Goal: Task Accomplishment & Management: Use online tool/utility

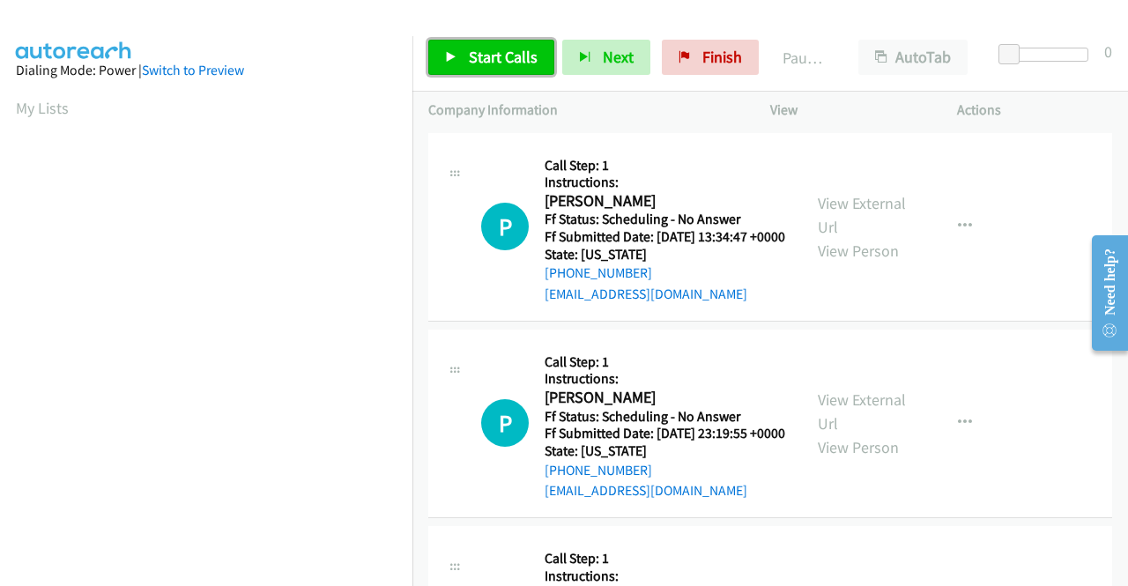
click at [478, 66] on span "Start Calls" at bounding box center [503, 57] width 69 height 20
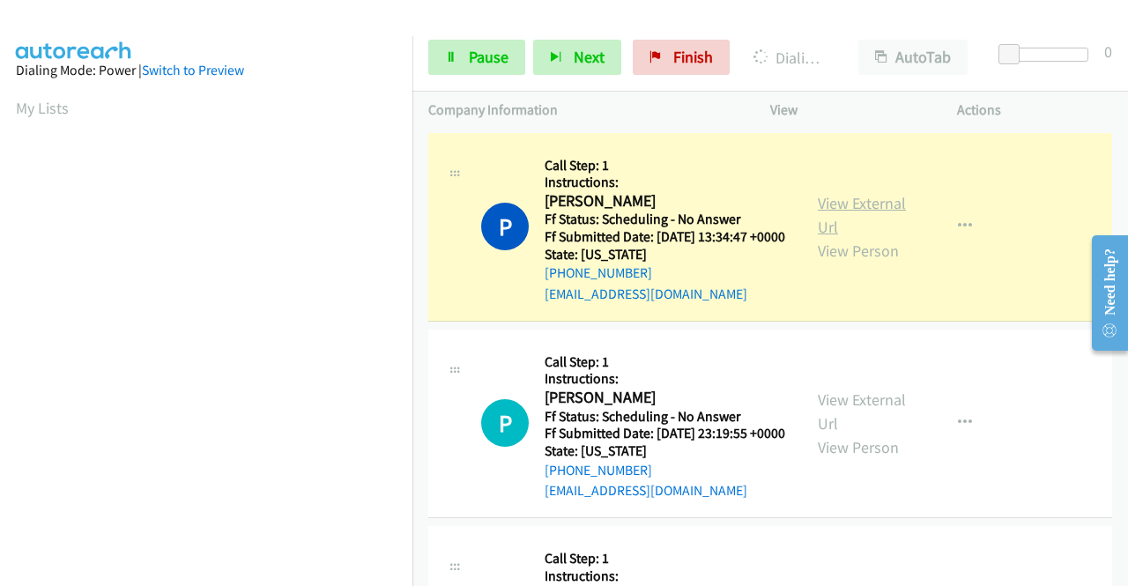
click at [857, 212] on link "View External Url" at bounding box center [862, 215] width 88 height 44
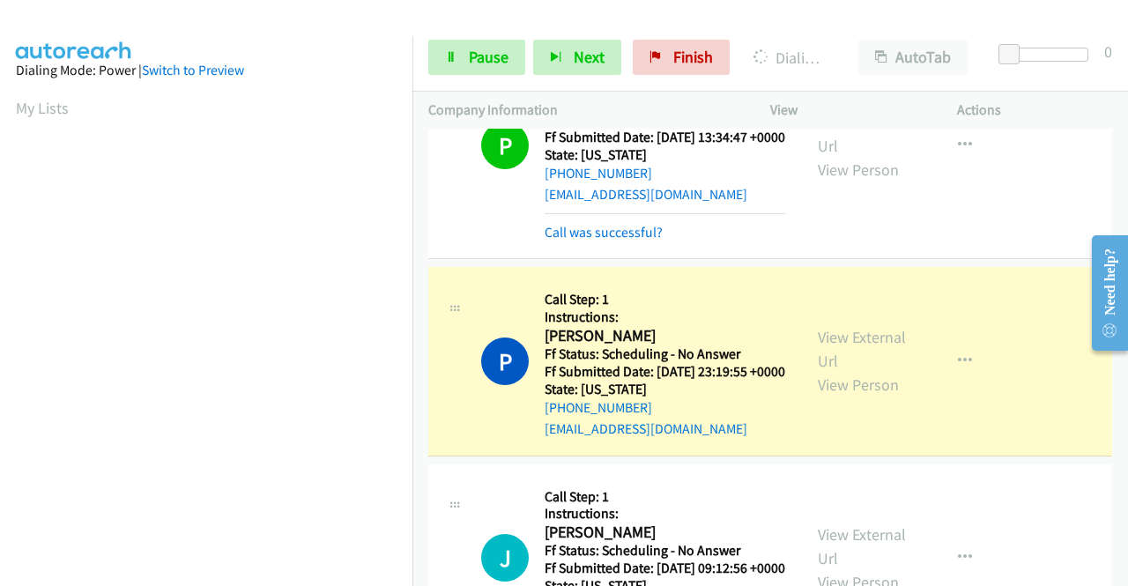
scroll to position [264, 0]
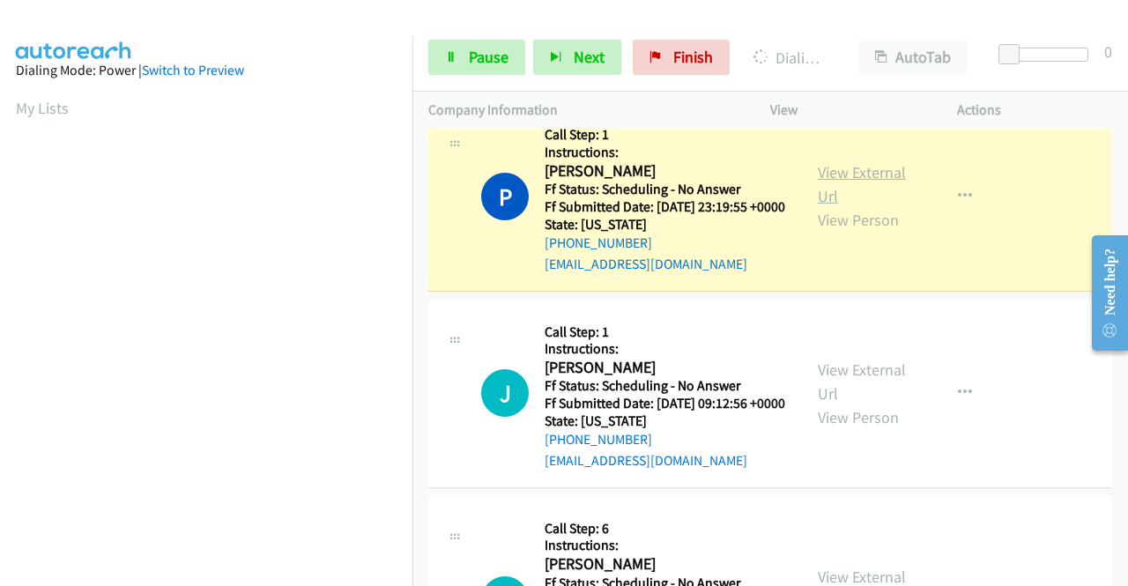
click at [850, 195] on link "View External Url" at bounding box center [862, 184] width 88 height 44
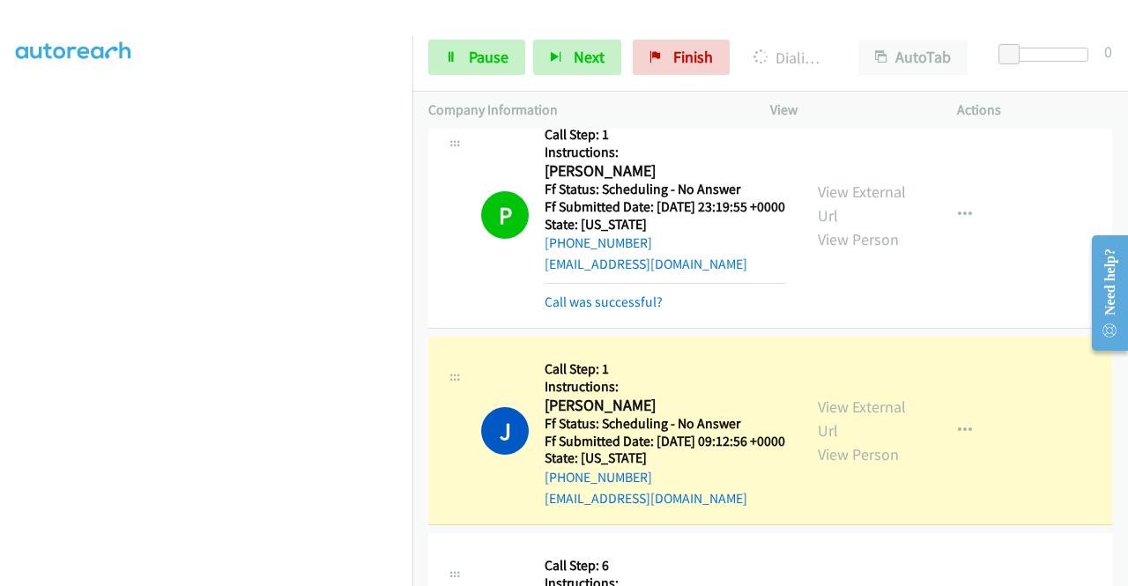
scroll to position [0, 0]
click at [826, 441] on link "View External Url" at bounding box center [862, 419] width 88 height 44
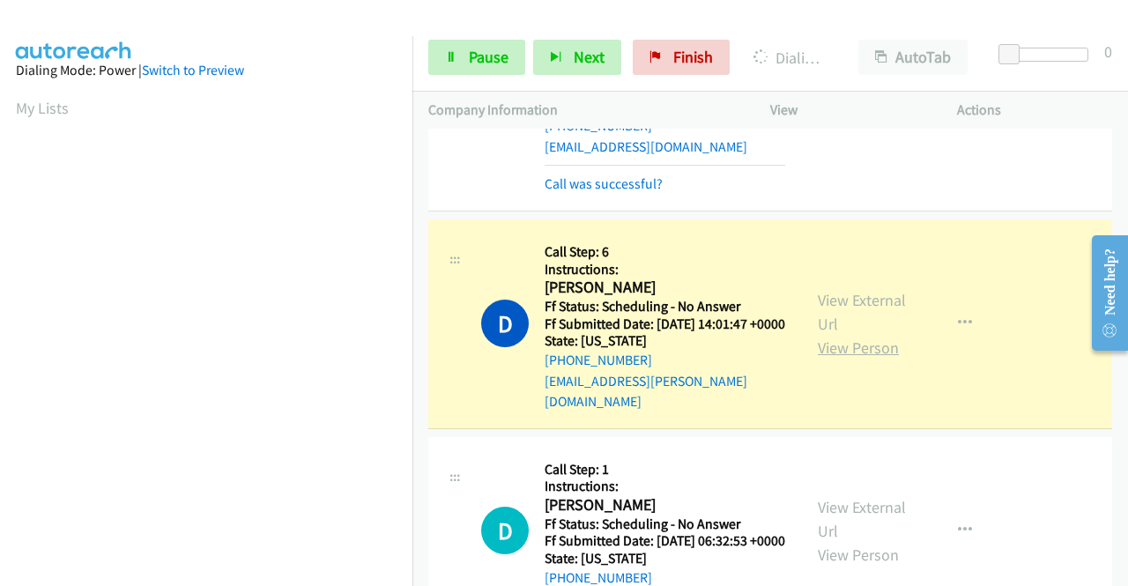
scroll to position [617, 0]
click at [830, 333] on link "View External Url" at bounding box center [862, 311] width 88 height 44
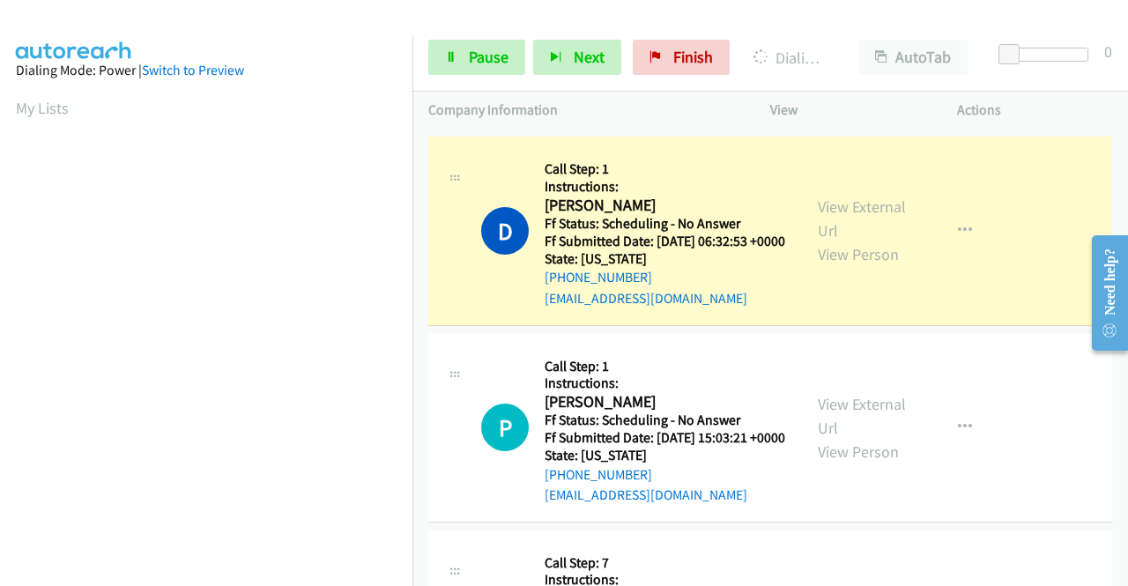
scroll to position [969, 0]
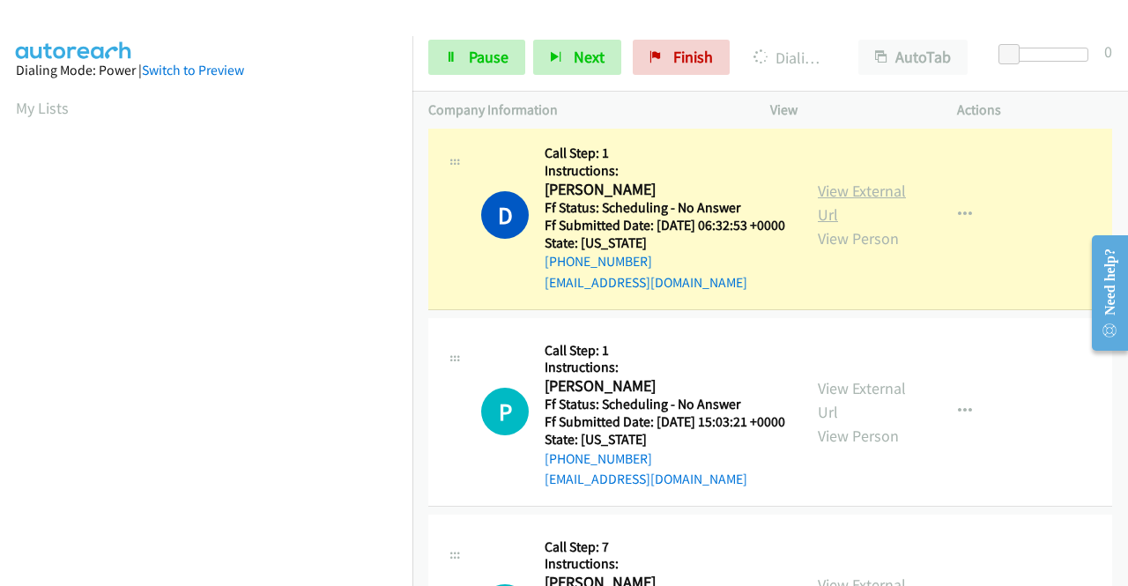
click at [850, 225] on link "View External Url" at bounding box center [862, 203] width 88 height 44
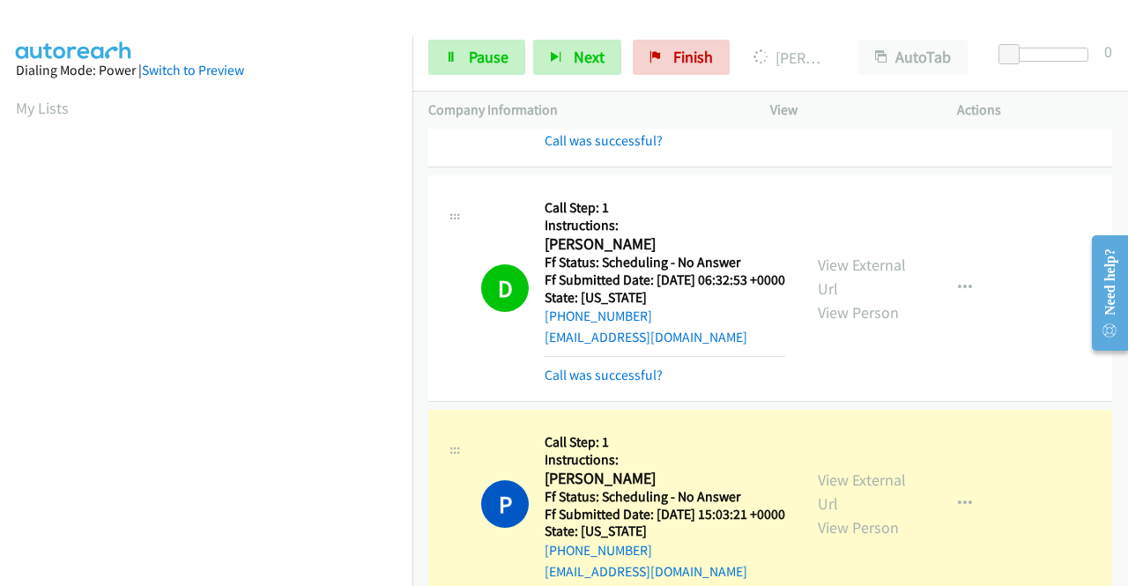
scroll to position [1146, 0]
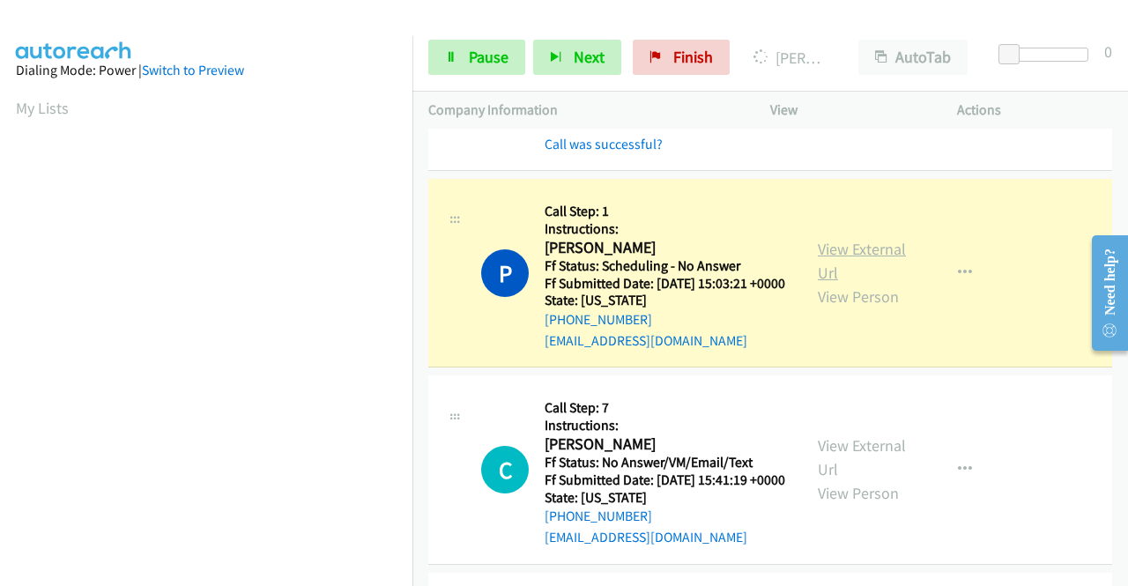
click at [835, 283] on link "View External Url" at bounding box center [862, 261] width 88 height 44
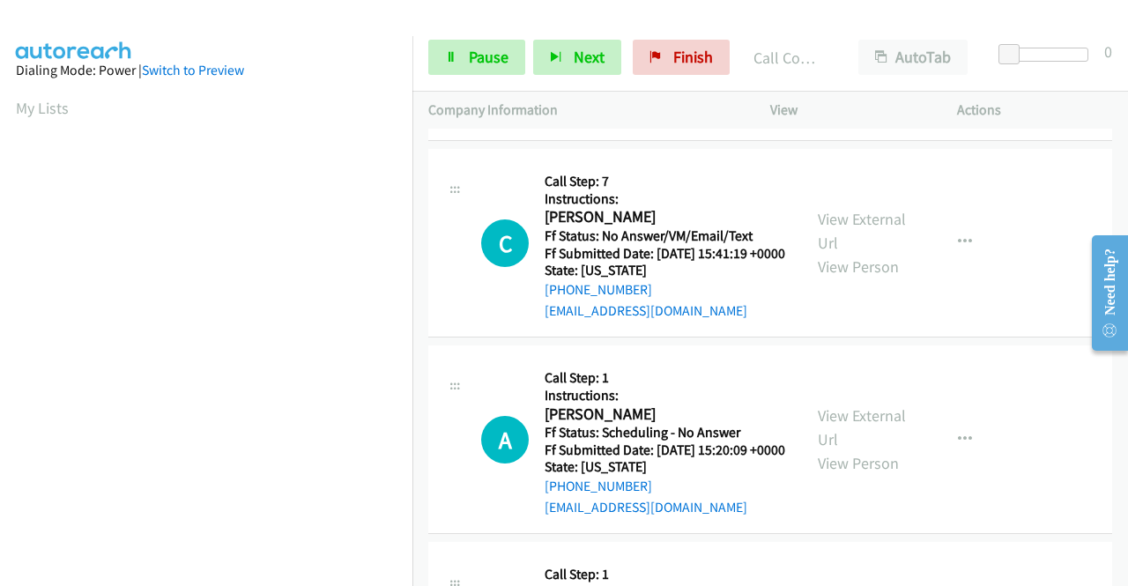
scroll to position [1498, 0]
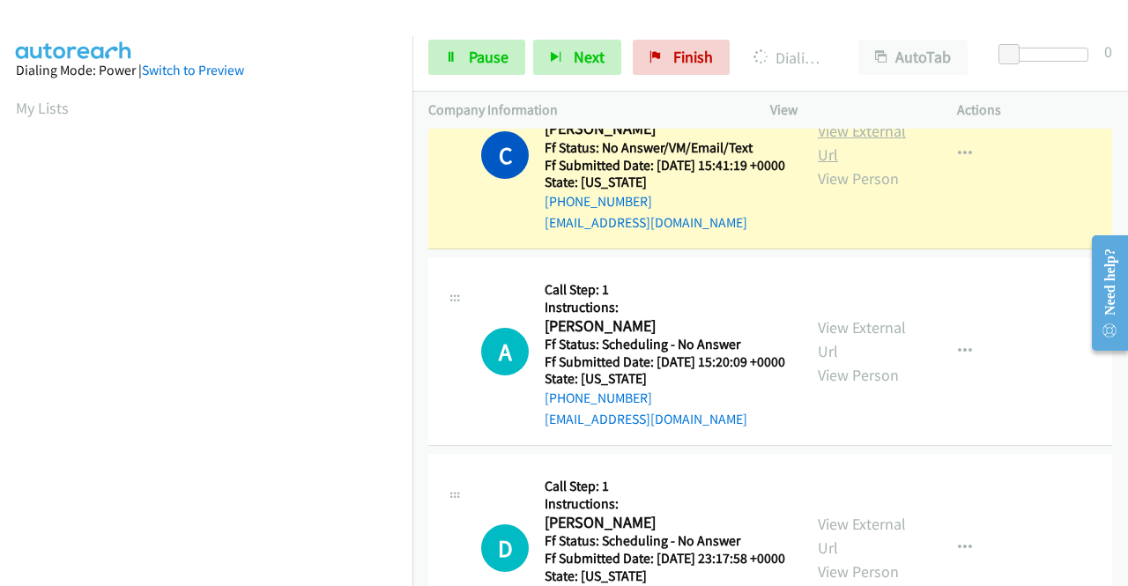
click at [841, 165] on link "View External Url" at bounding box center [862, 143] width 88 height 44
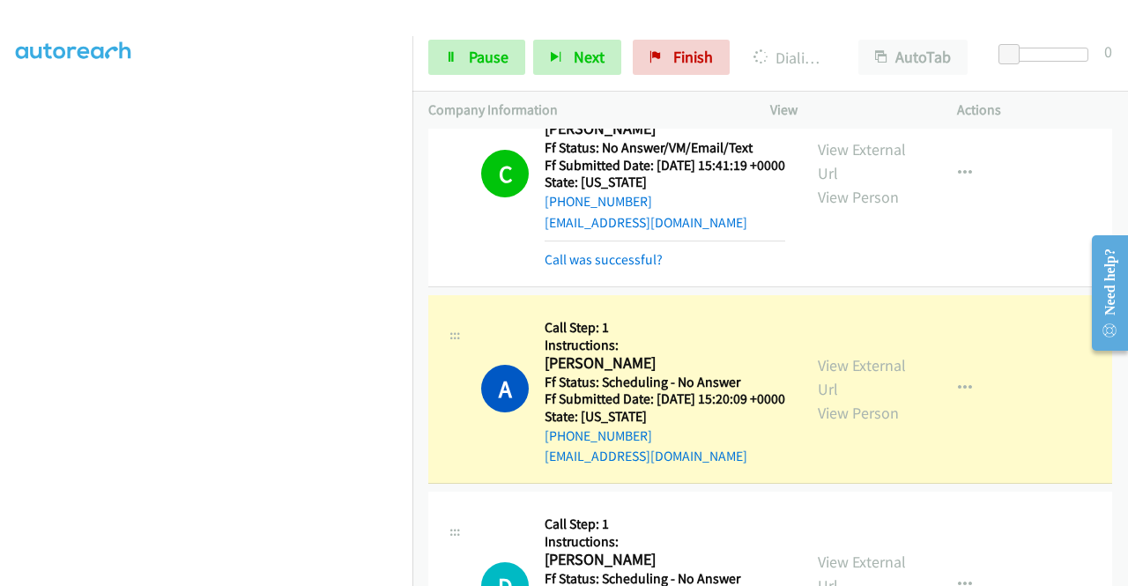
scroll to position [0, 0]
click at [827, 399] on link "View External Url" at bounding box center [862, 377] width 88 height 44
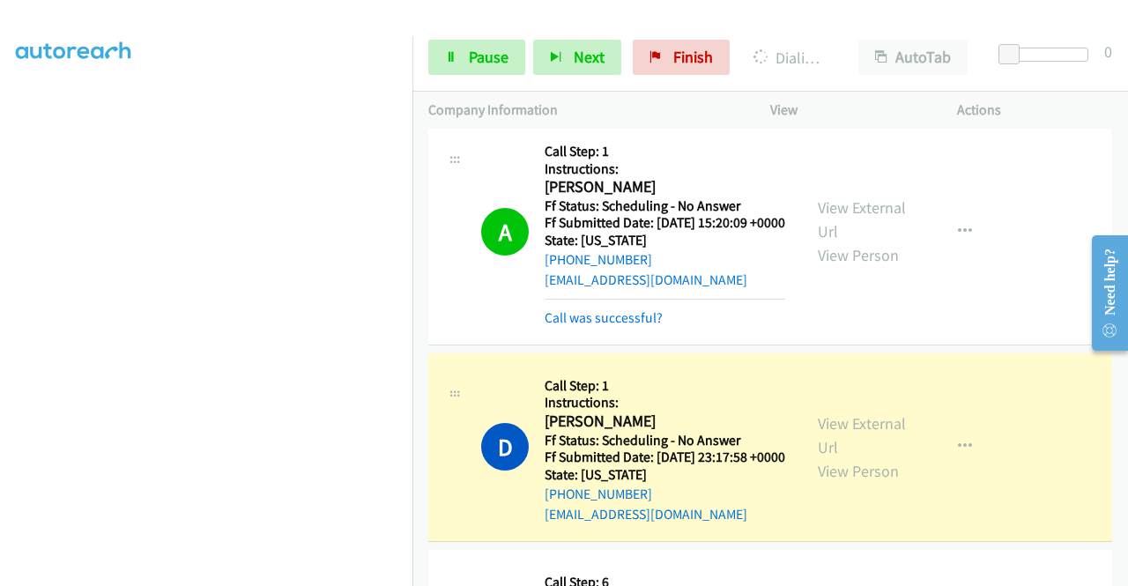
scroll to position [1939, 0]
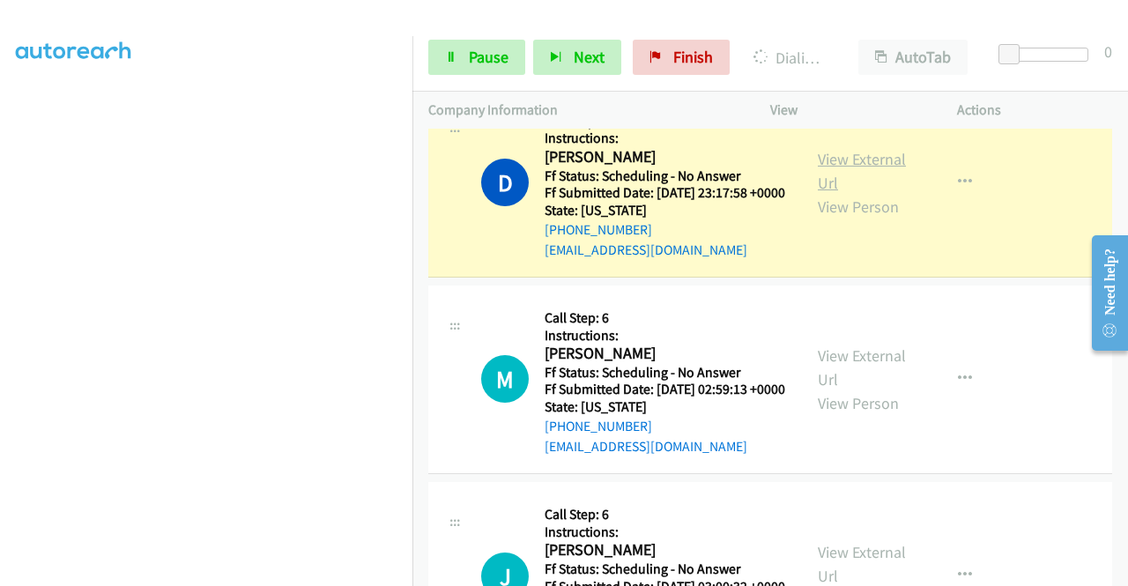
click at [818, 193] on link "View External Url" at bounding box center [862, 171] width 88 height 44
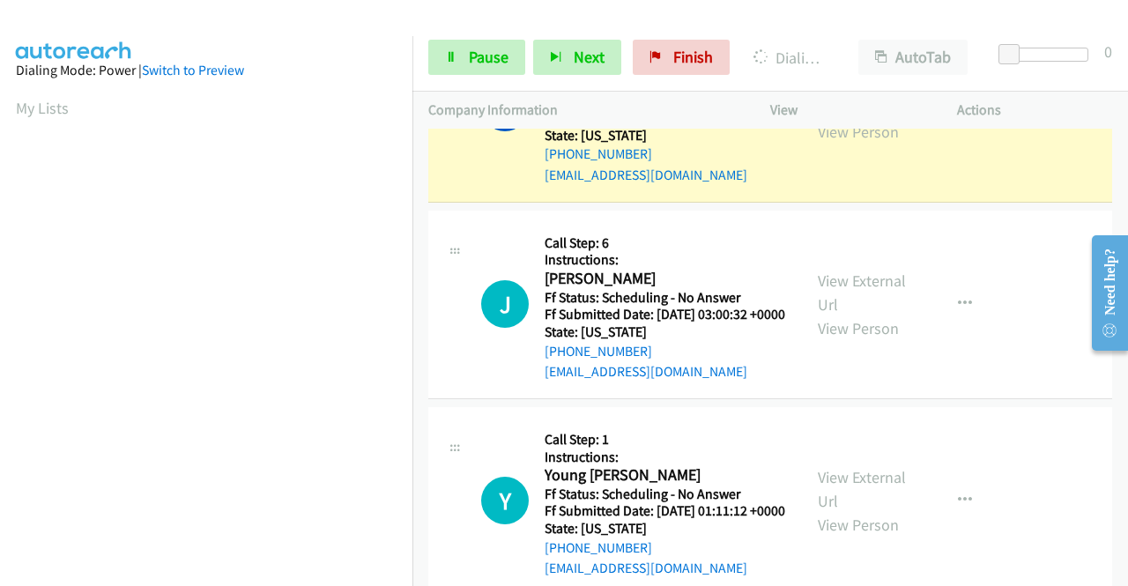
scroll to position [2291, 0]
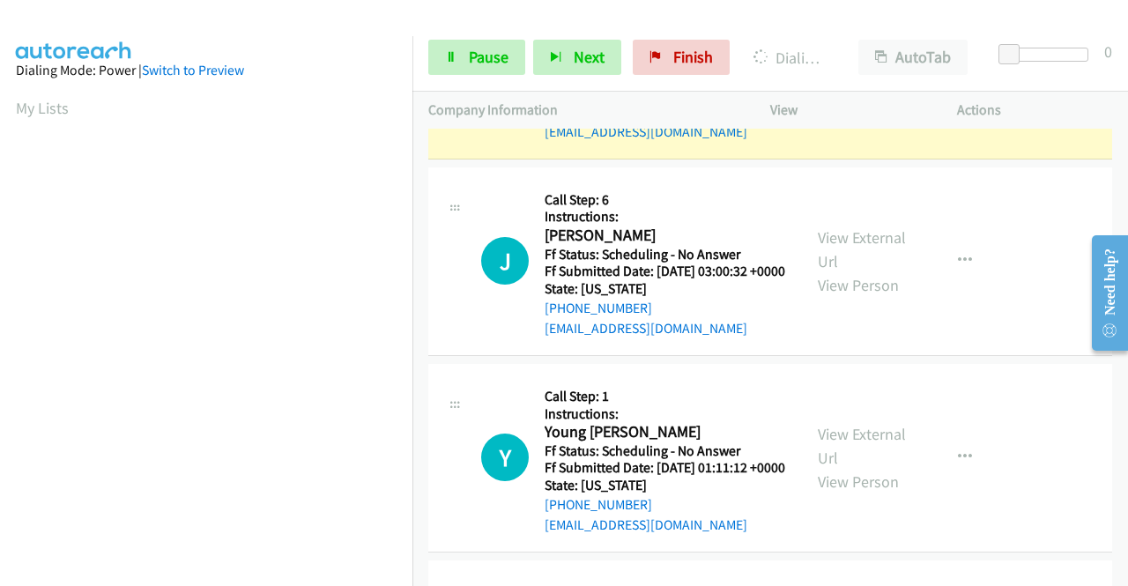
click at [859, 75] on link "View External Url" at bounding box center [862, 53] width 88 height 44
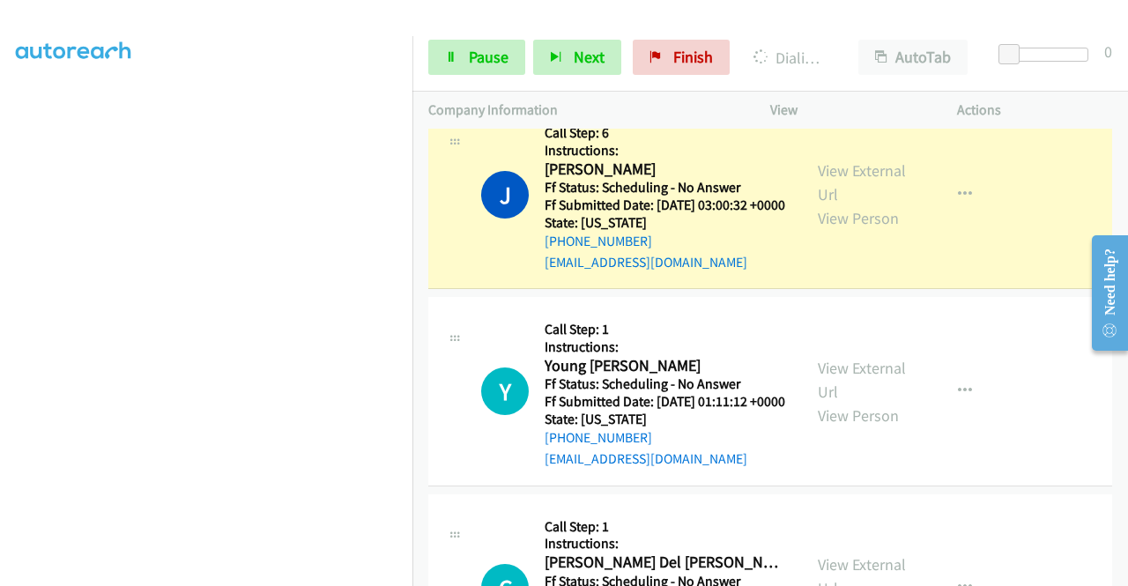
scroll to position [2556, 0]
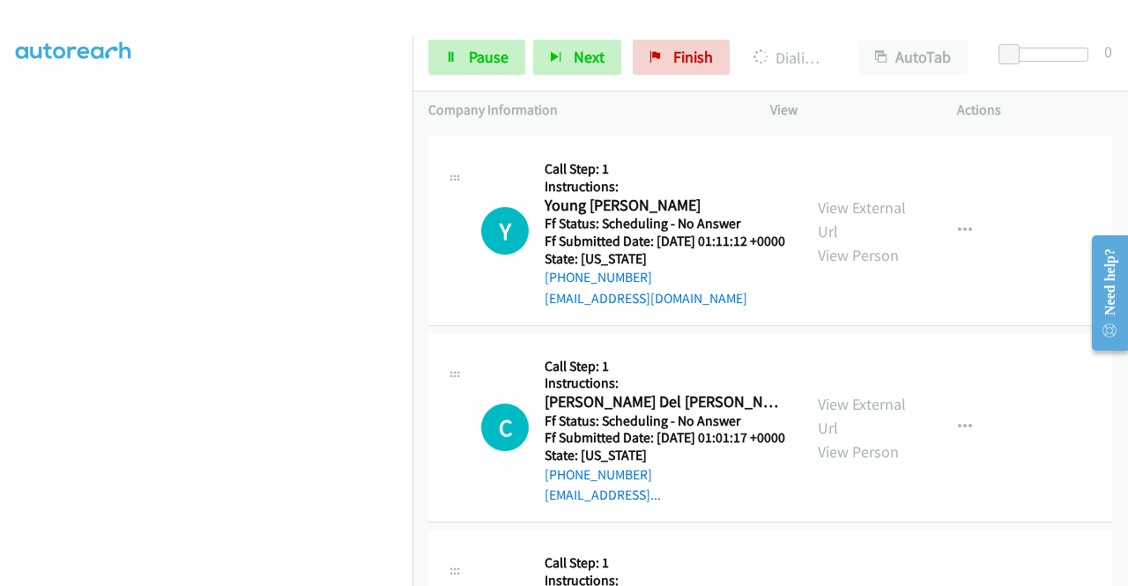
click at [835, 44] on link "View External Url" at bounding box center [862, 22] width 88 height 44
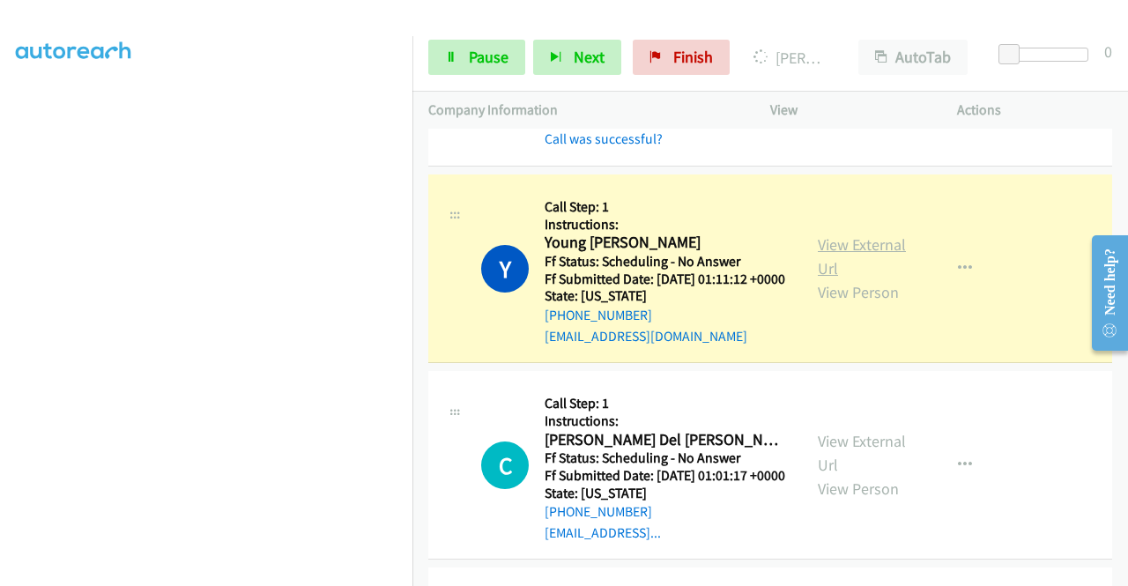
click at [828, 278] on link "View External Url" at bounding box center [862, 256] width 88 height 44
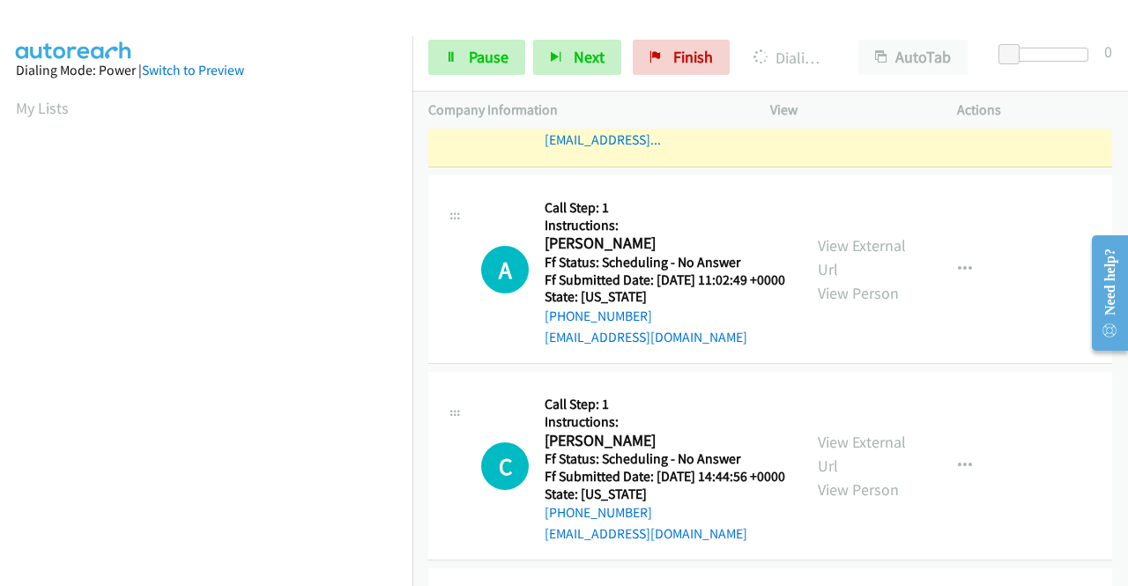
scroll to position [2996, 0]
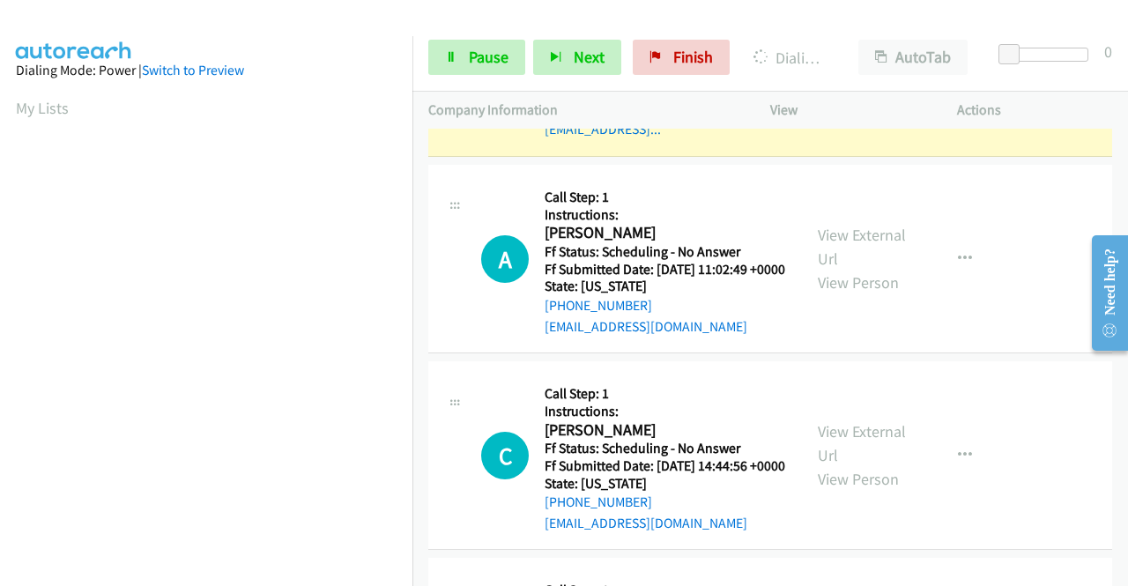
click at [859, 72] on link "View External Url" at bounding box center [862, 50] width 88 height 44
click at [442, 45] on link "Pause" at bounding box center [476, 57] width 97 height 35
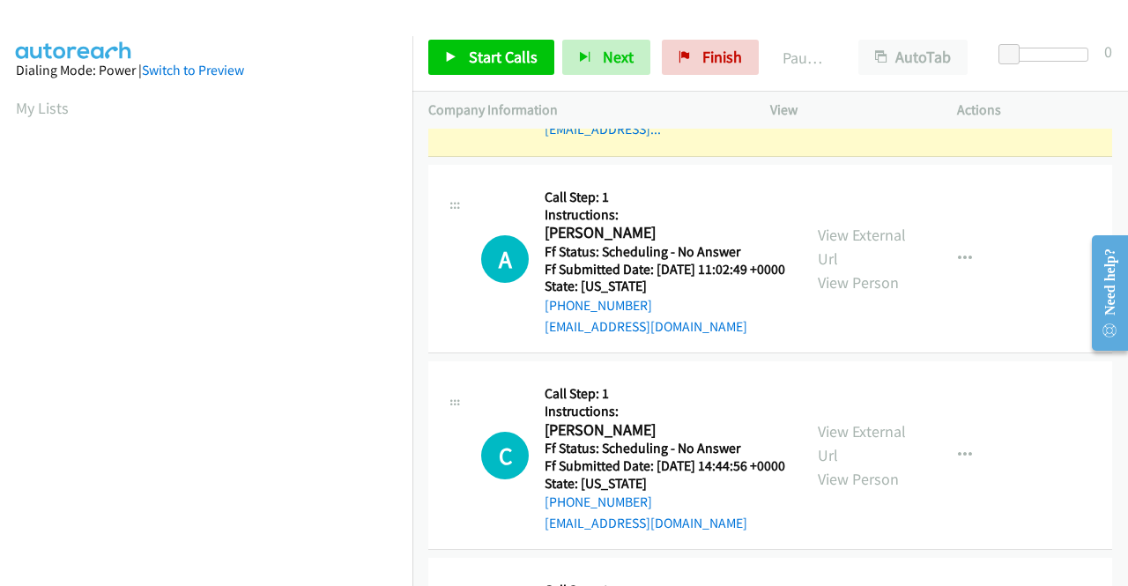
scroll to position [402, 0]
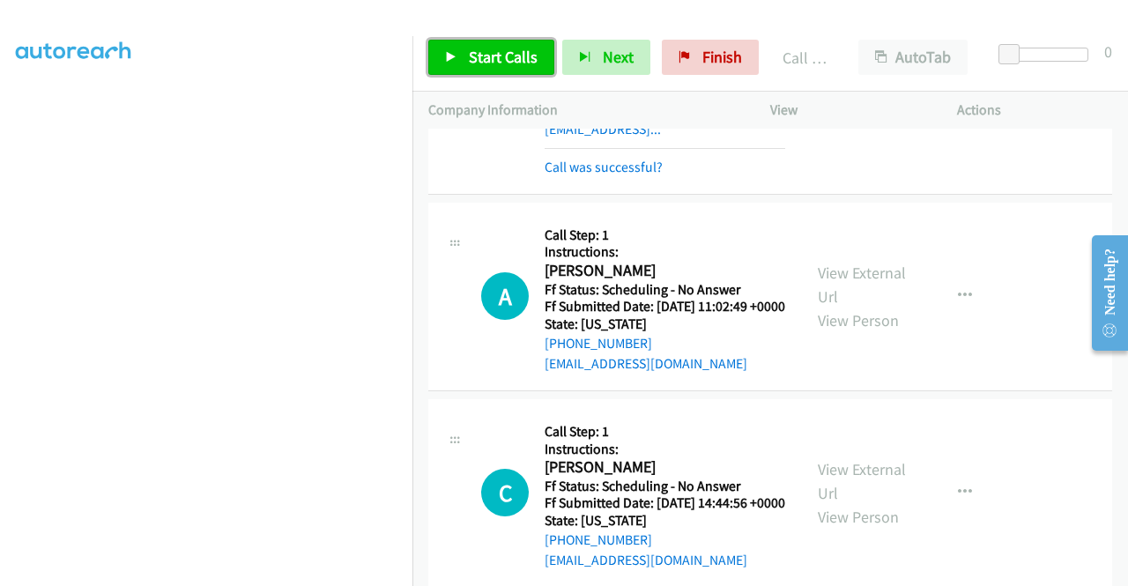
click at [477, 57] on span "Start Calls" at bounding box center [503, 57] width 69 height 20
click at [479, 52] on span "Start Calls" at bounding box center [503, 57] width 69 height 20
click at [464, 48] on link "Start Calls" at bounding box center [491, 57] width 126 height 35
click at [481, 52] on span "Start Calls" at bounding box center [503, 57] width 69 height 20
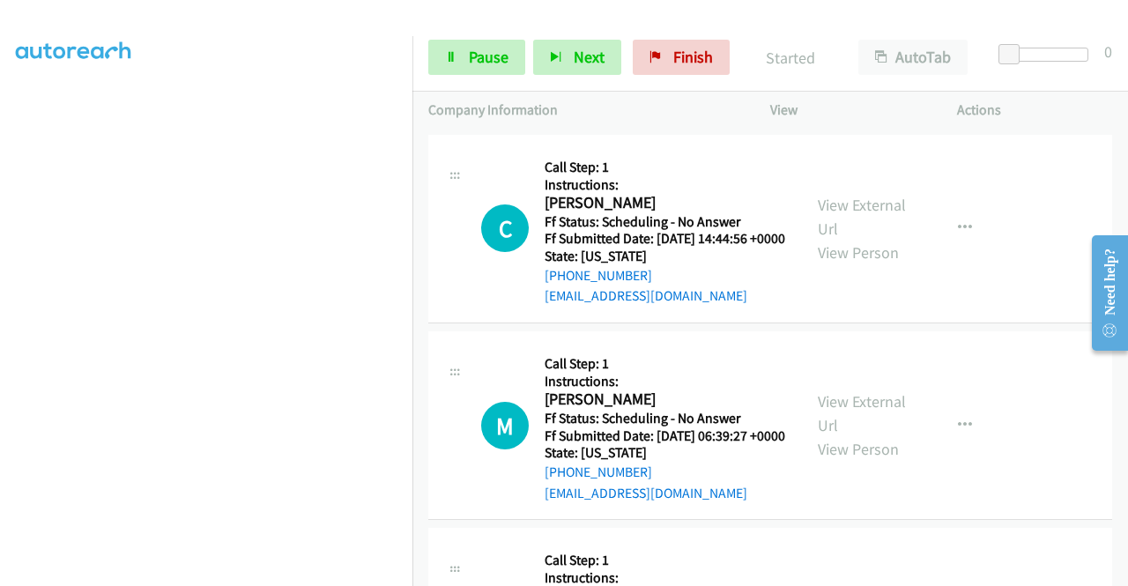
click at [890, 42] on link "View External Url" at bounding box center [862, 20] width 88 height 44
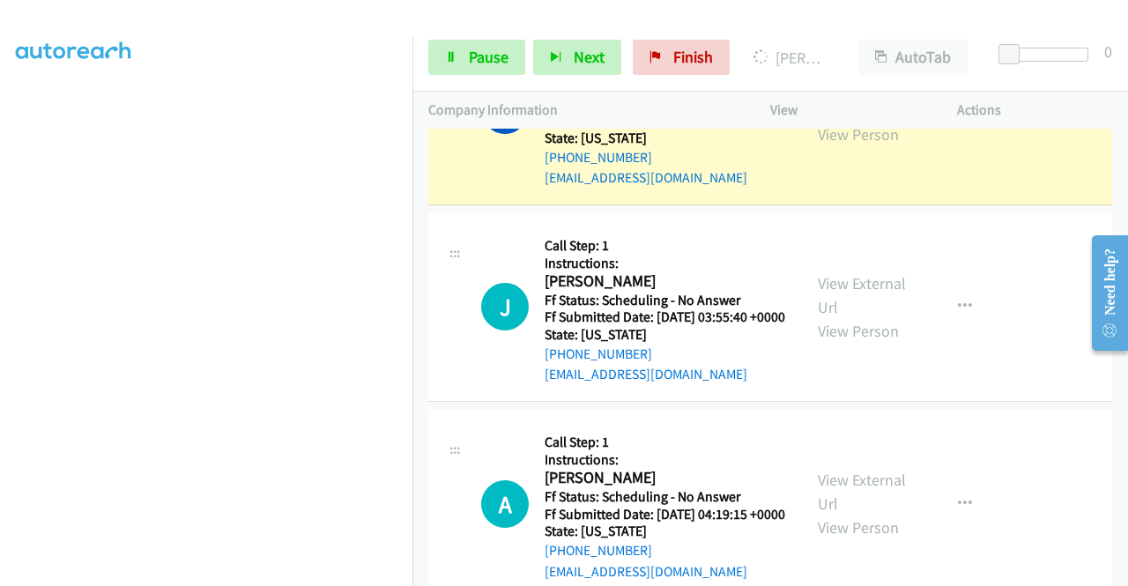
click at [876, 121] on link "View External Url" at bounding box center [862, 99] width 88 height 44
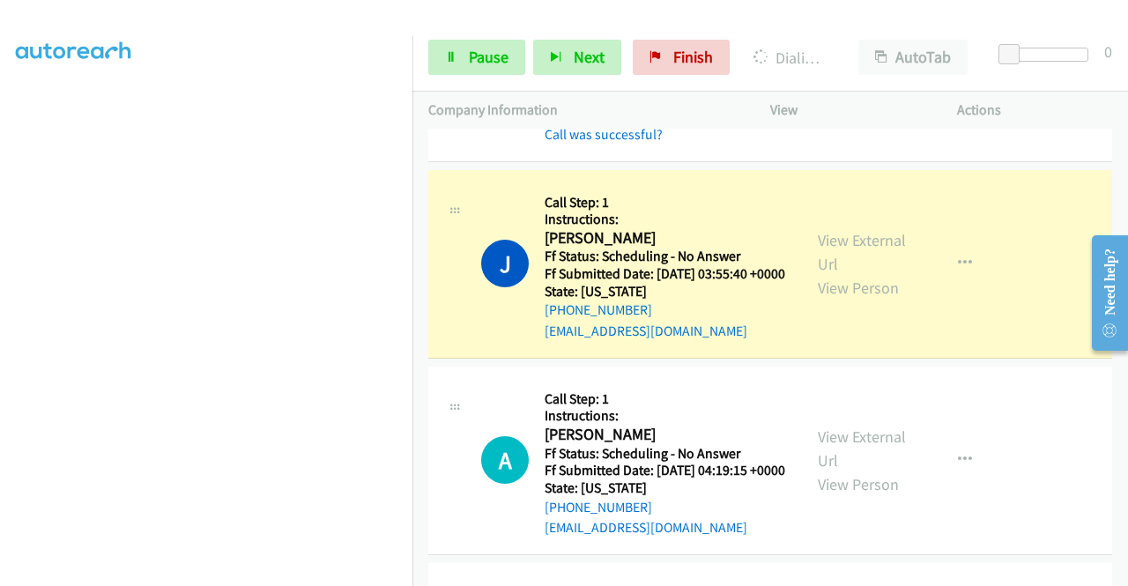
scroll to position [3878, 0]
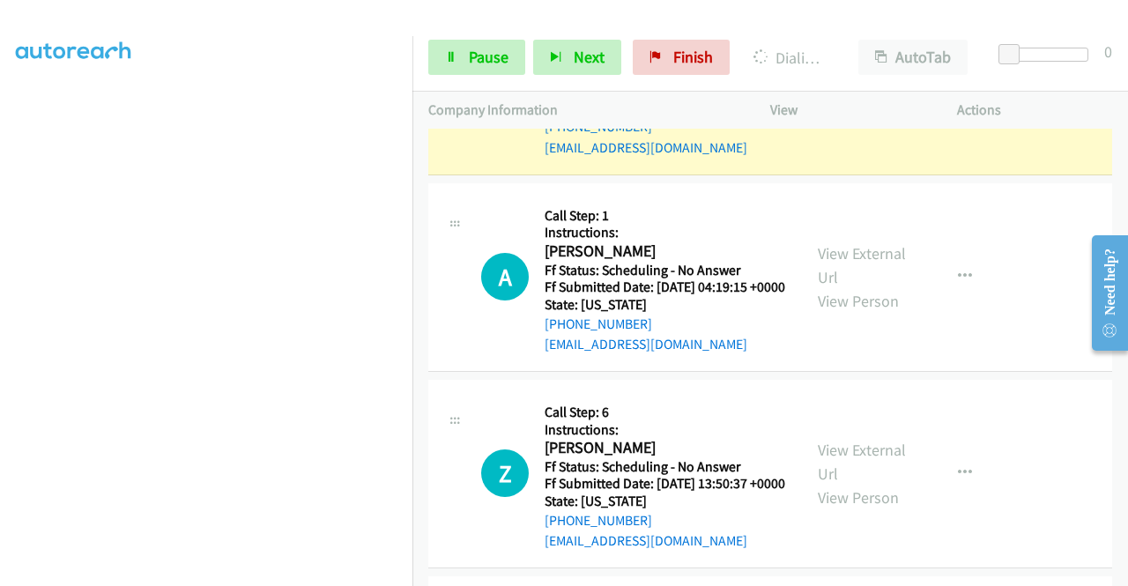
click at [845, 91] on link "View External Url" at bounding box center [862, 69] width 88 height 44
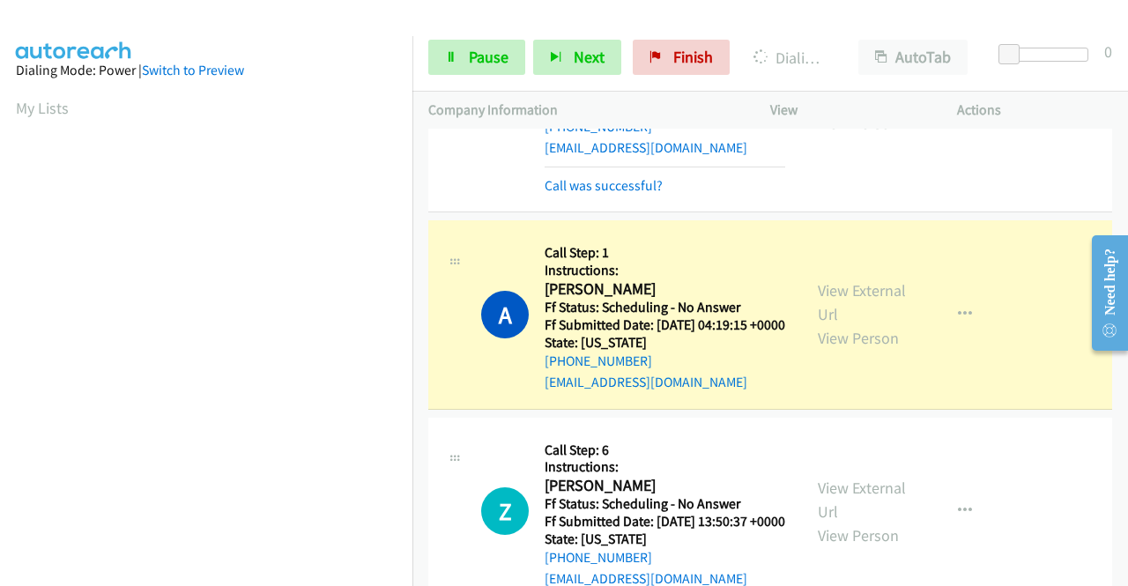
scroll to position [4142, 0]
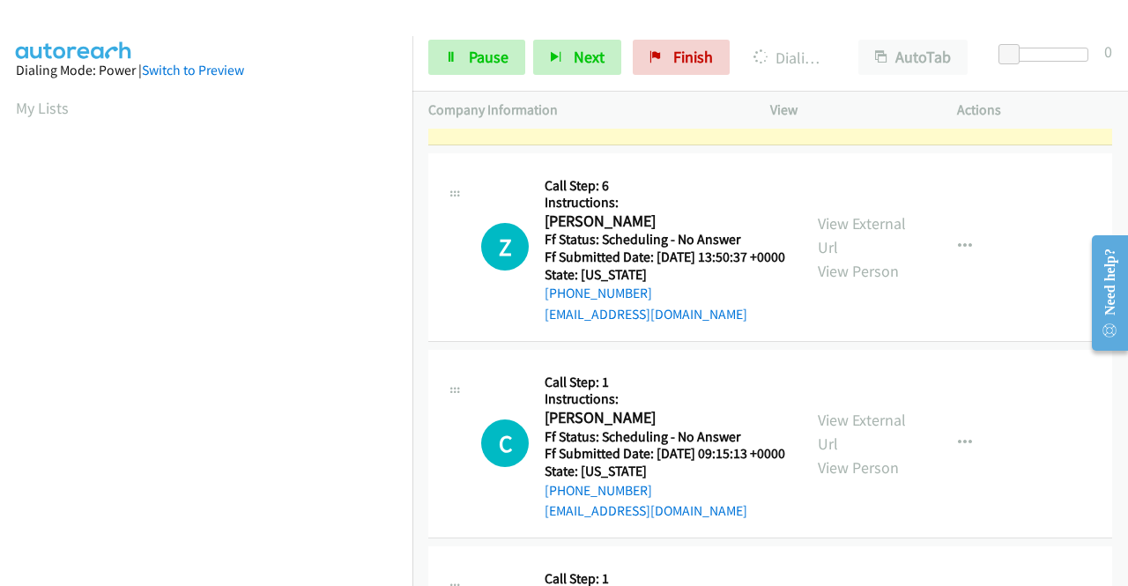
click at [806, 128] on div "View External Url View Person View External Url Email Schedule/Manage Callback …" at bounding box center [903, 50] width 203 height 156
click at [828, 60] on link "View External Url" at bounding box center [862, 38] width 88 height 44
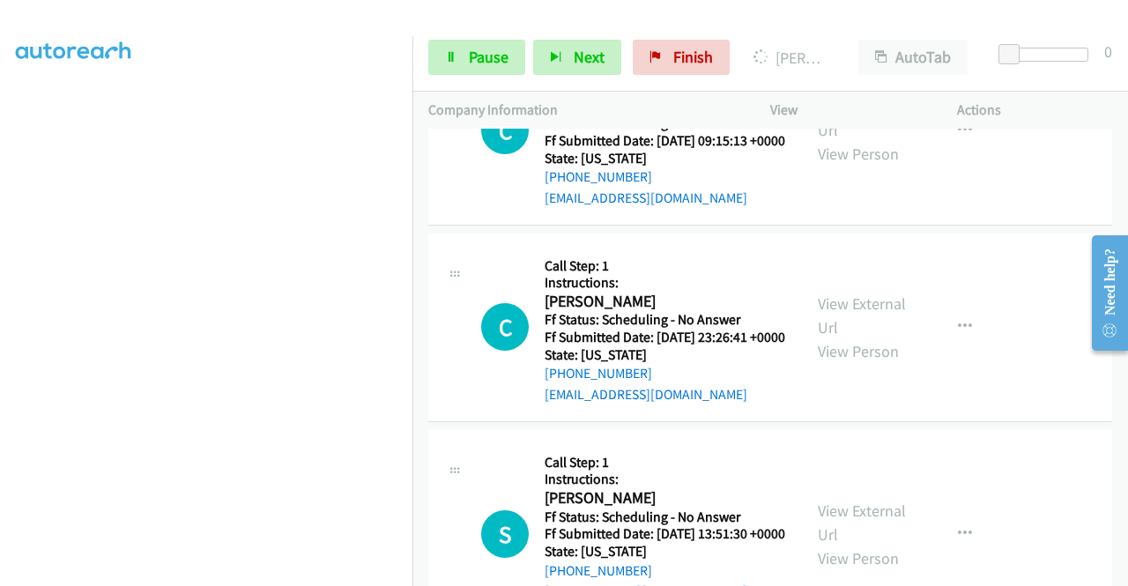
scroll to position [4495, 0]
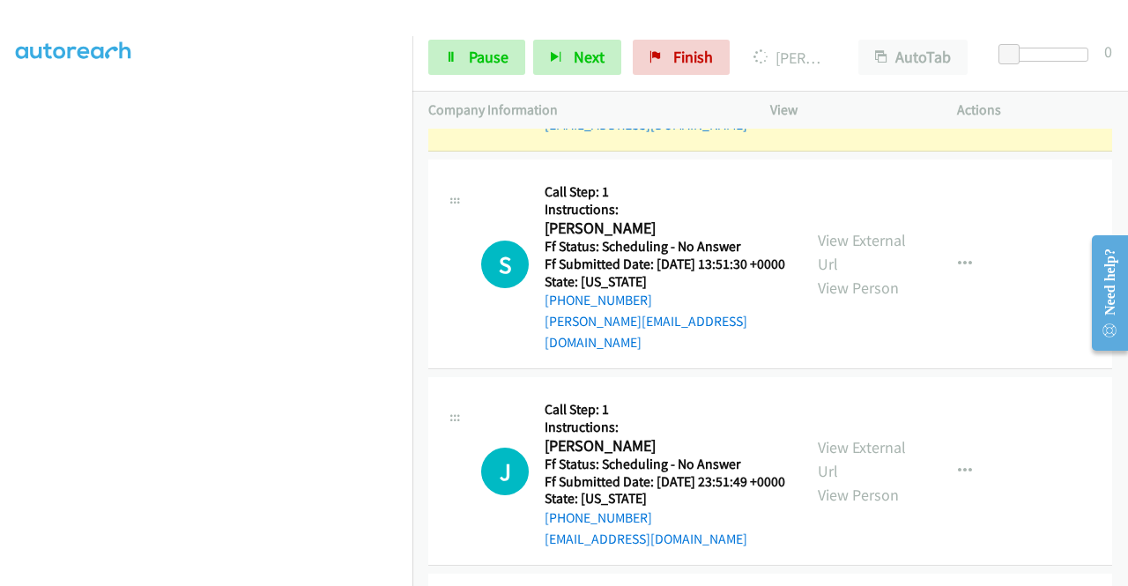
scroll to position [4935, 0]
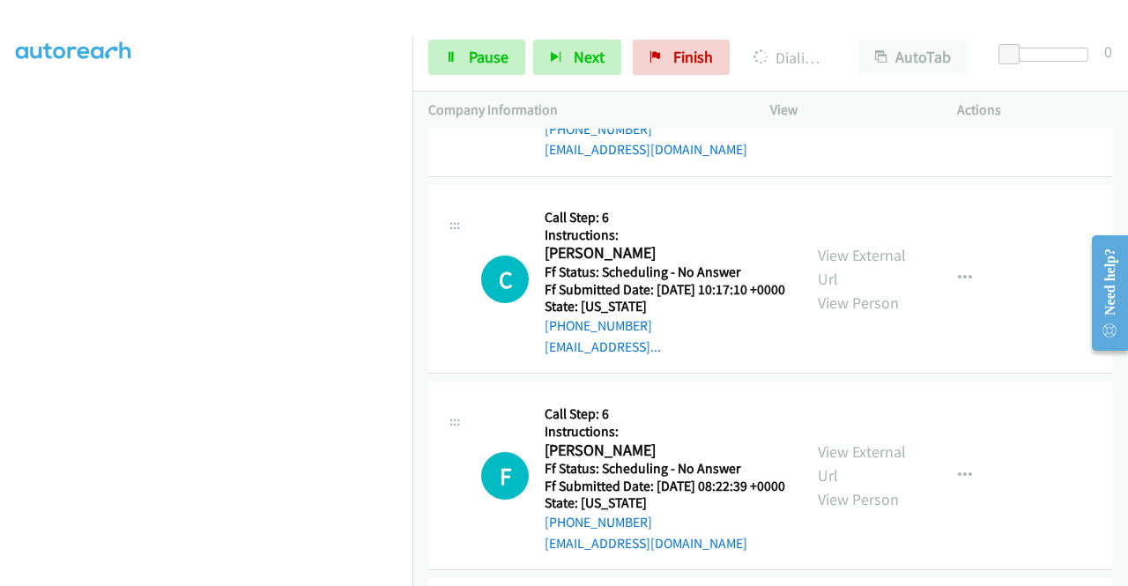
scroll to position [5200, 0]
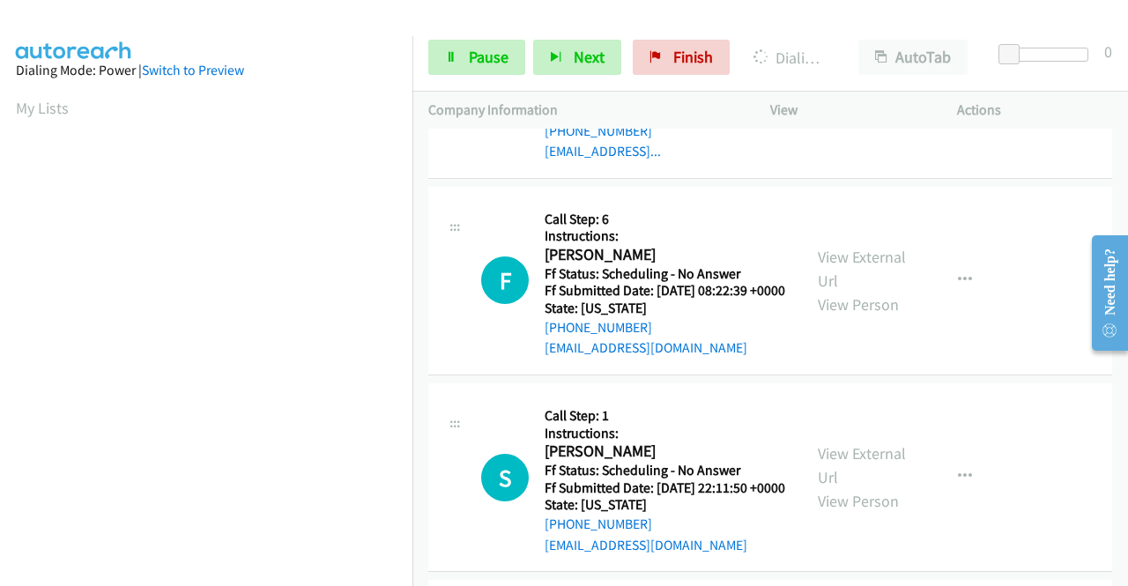
scroll to position [5464, 0]
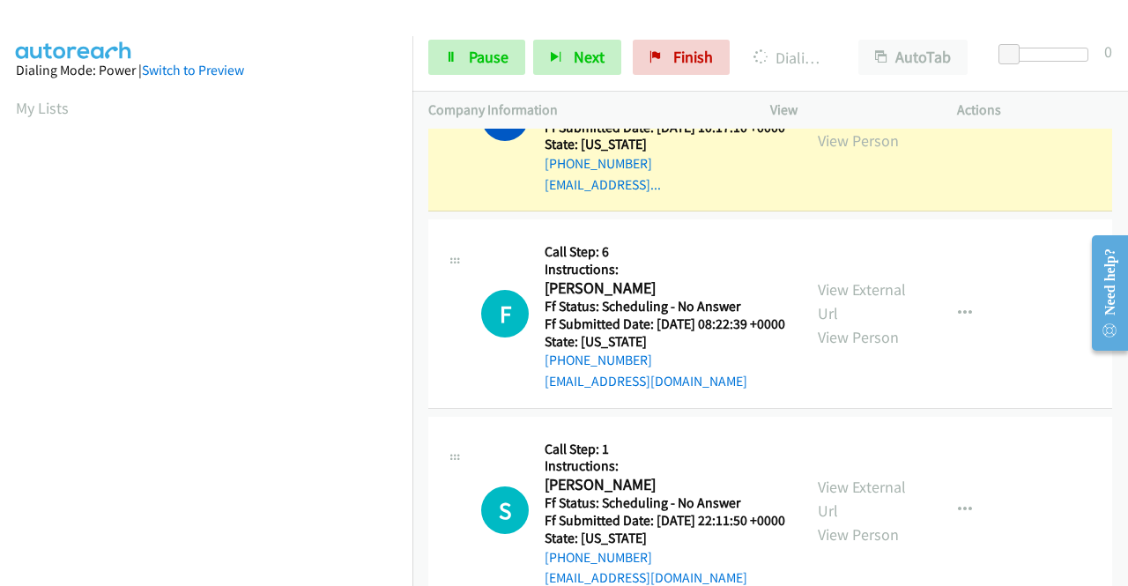
scroll to position [5640, 0]
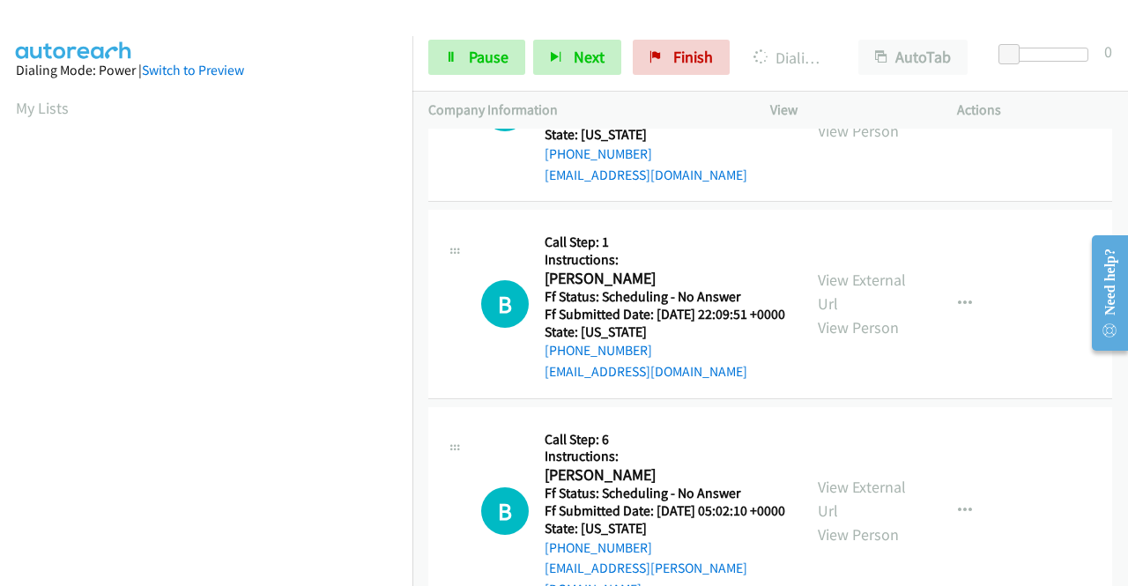
scroll to position [402, 0]
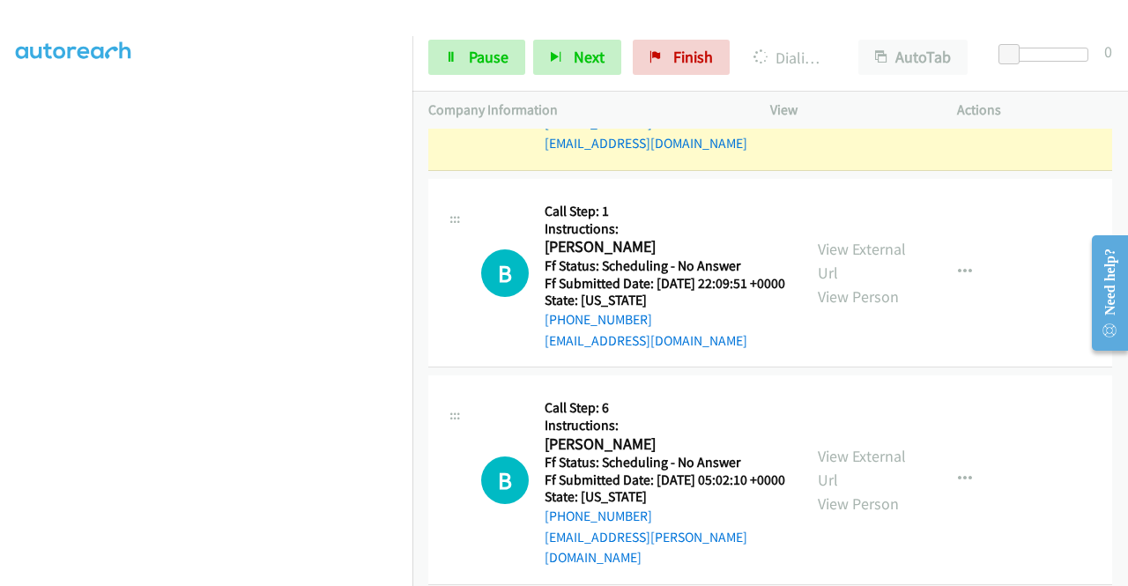
scroll to position [6081, 0]
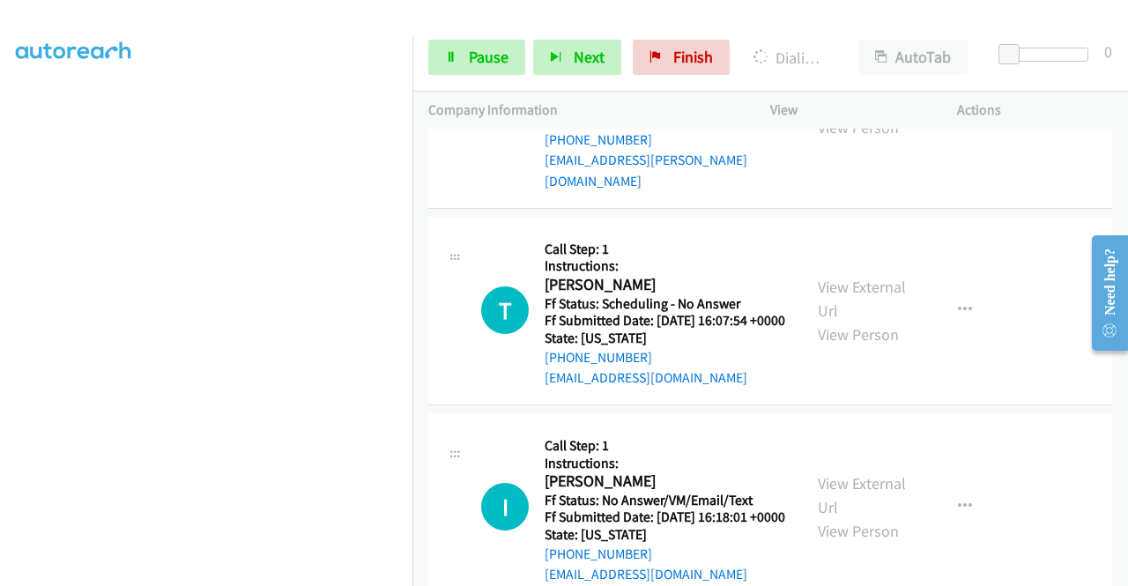
scroll to position [6434, 0]
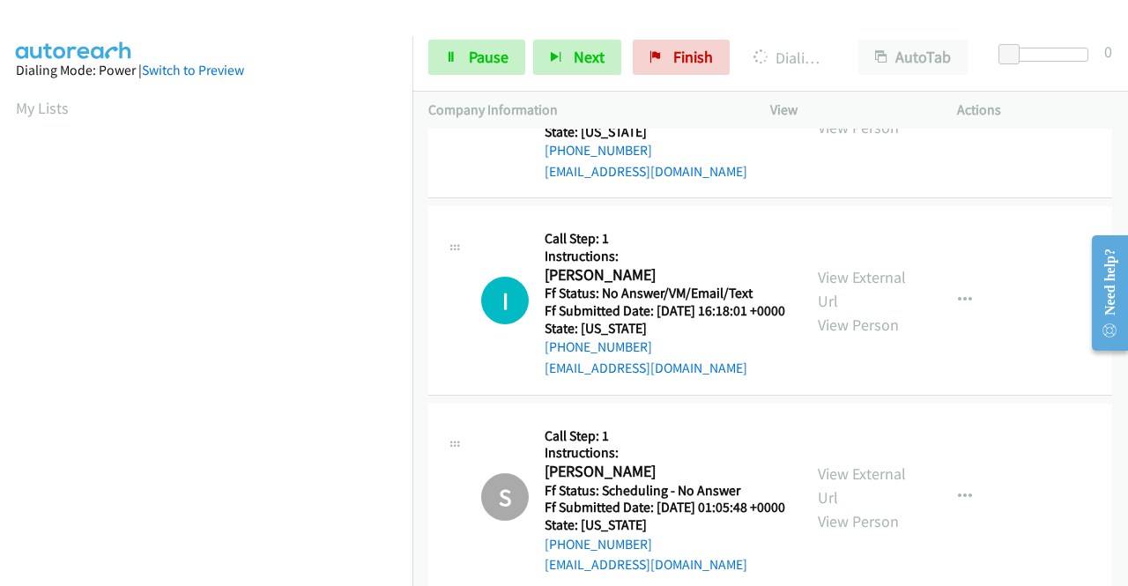
scroll to position [6698, 0]
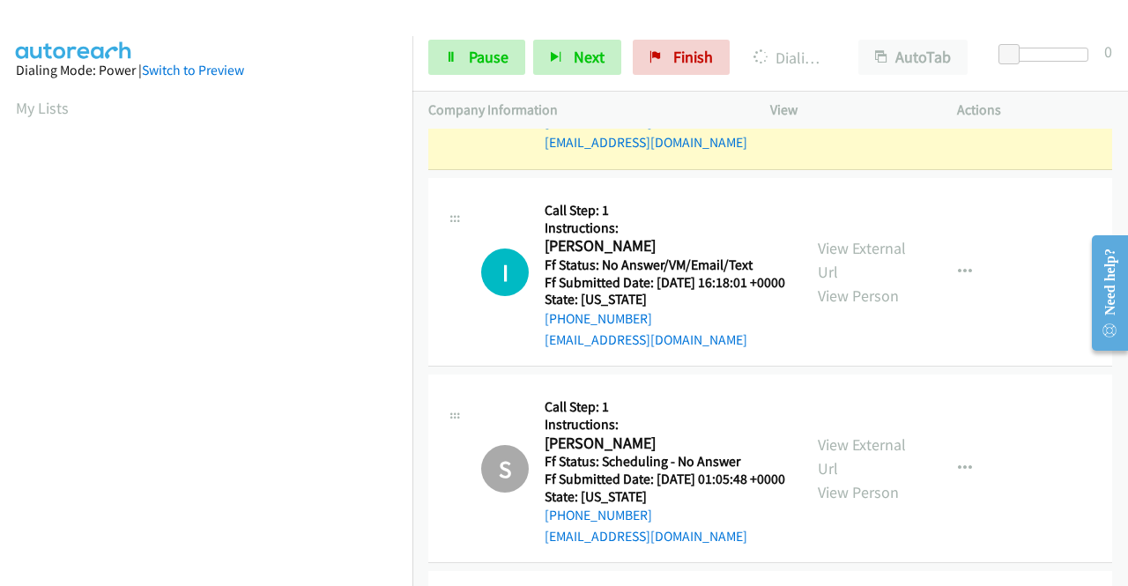
click at [860, 85] on link "View External Url" at bounding box center [862, 63] width 88 height 44
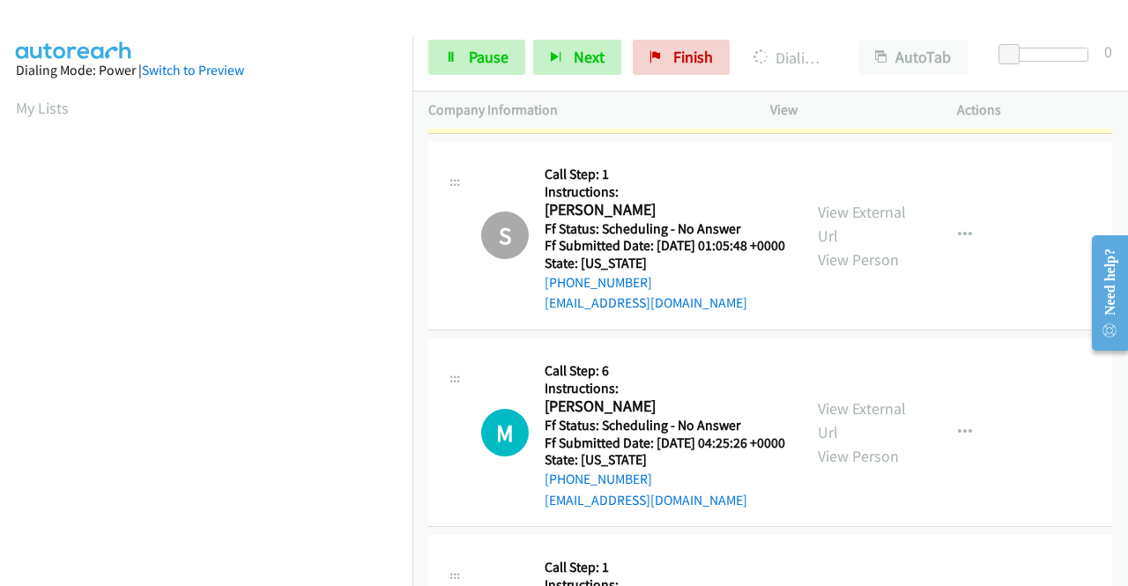
scroll to position [7050, 0]
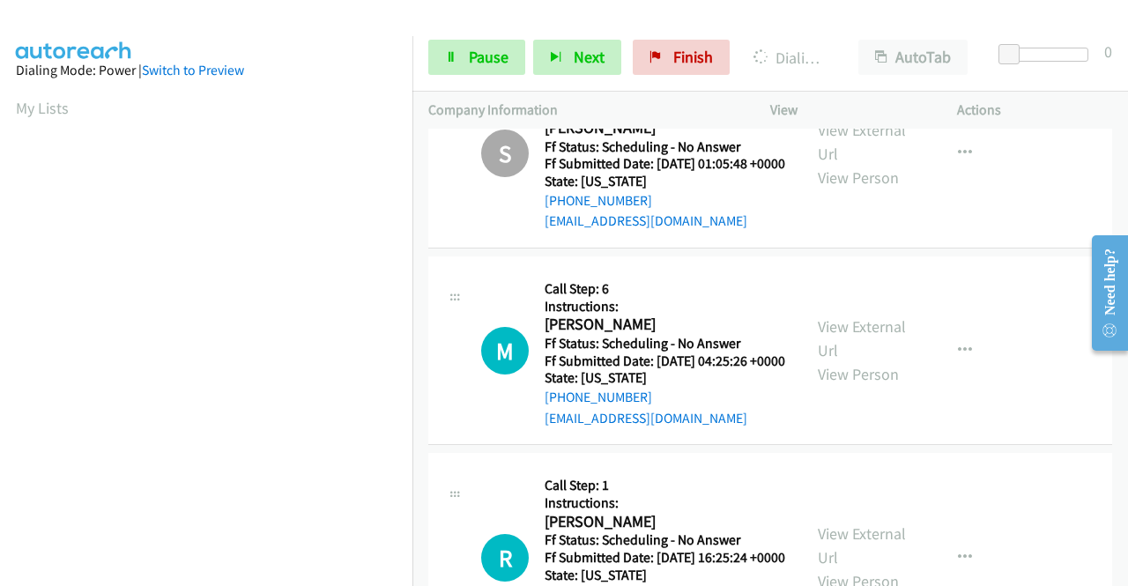
click at [458, 50] on link "Pause" at bounding box center [476, 57] width 97 height 35
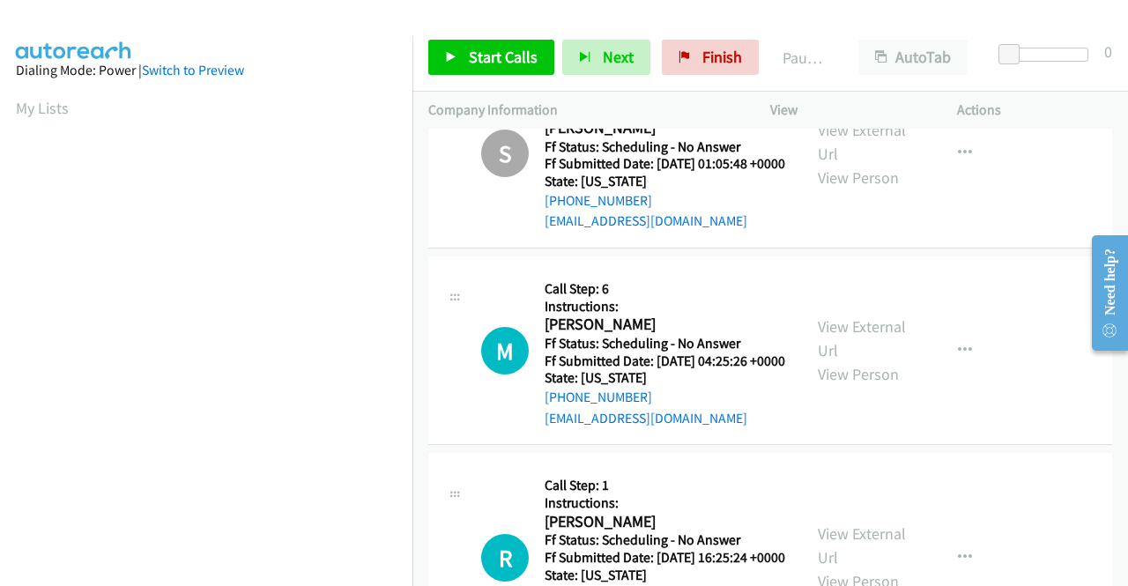
scroll to position [402, 0]
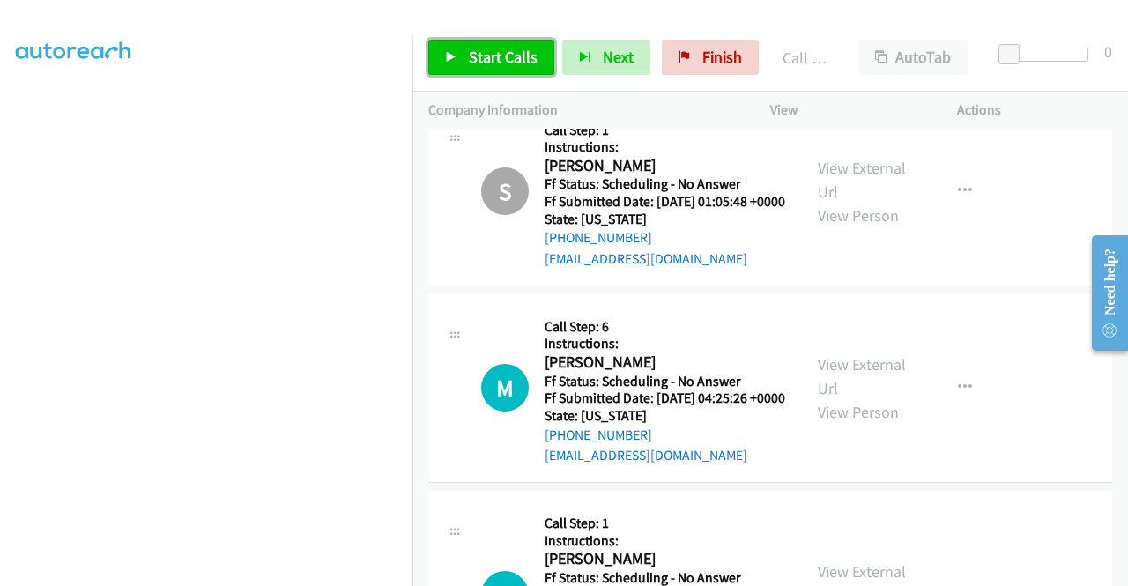
click at [456, 66] on link "Start Calls" at bounding box center [491, 57] width 126 height 35
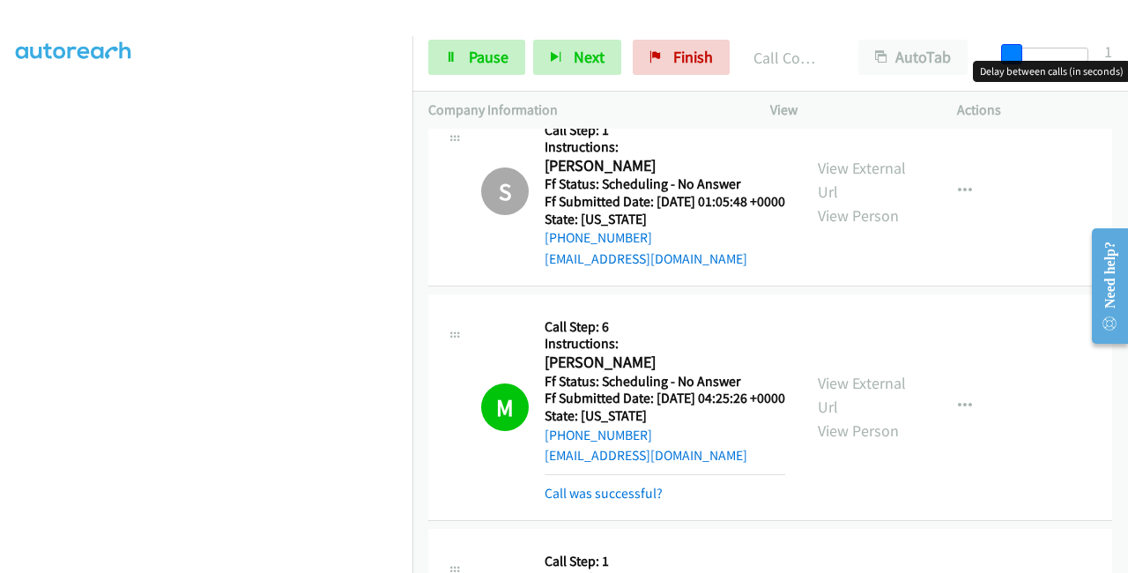
drag, startPoint x: 1013, startPoint y: 50, endPoint x: 1107, endPoint y: 51, distance: 94.3
click at [1117, 51] on div "Start Calls Pause Next Finish Call Completed AutoTab AutoTab 1" at bounding box center [770, 58] width 716 height 68
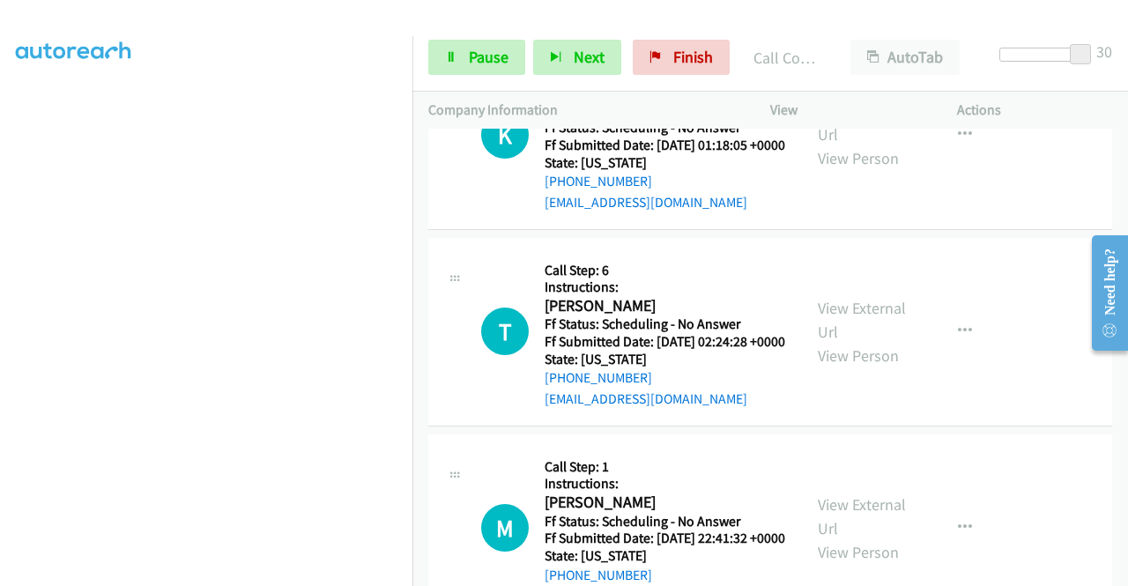
scroll to position [7579, 0]
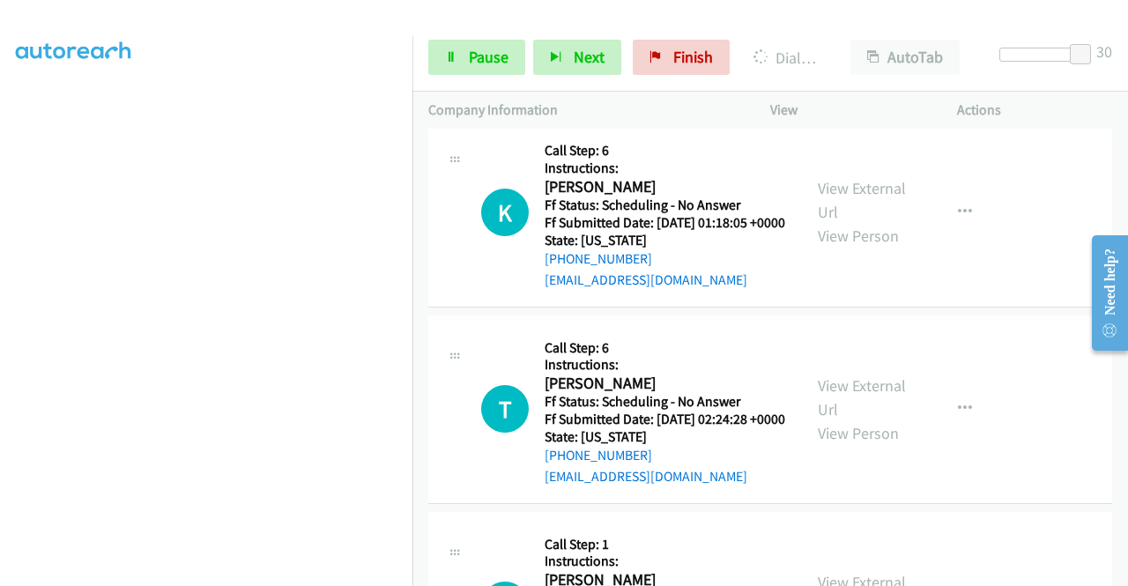
scroll to position [7844, 0]
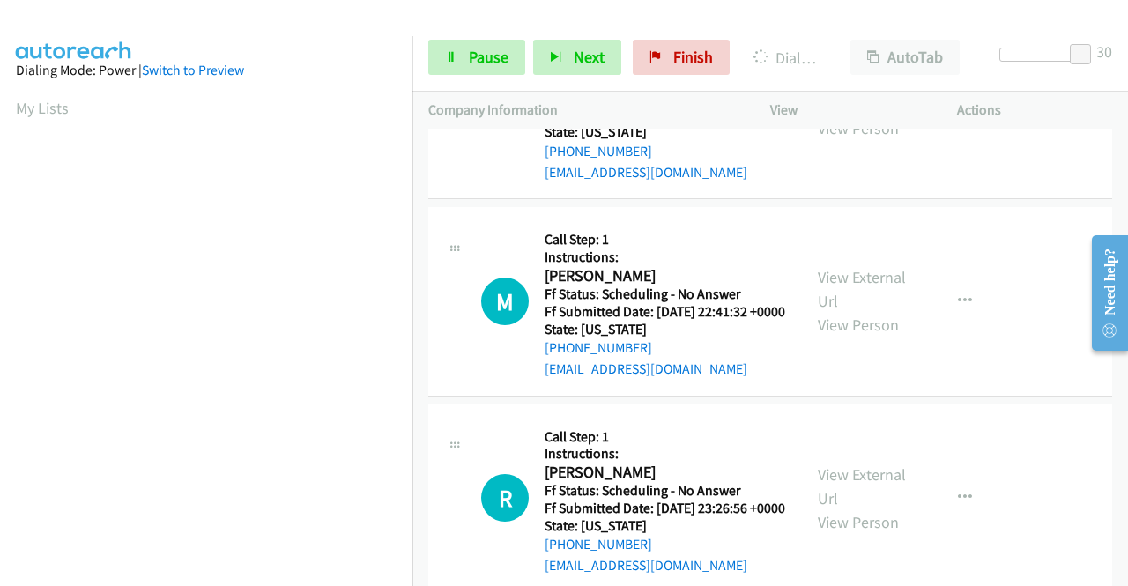
scroll to position [402, 0]
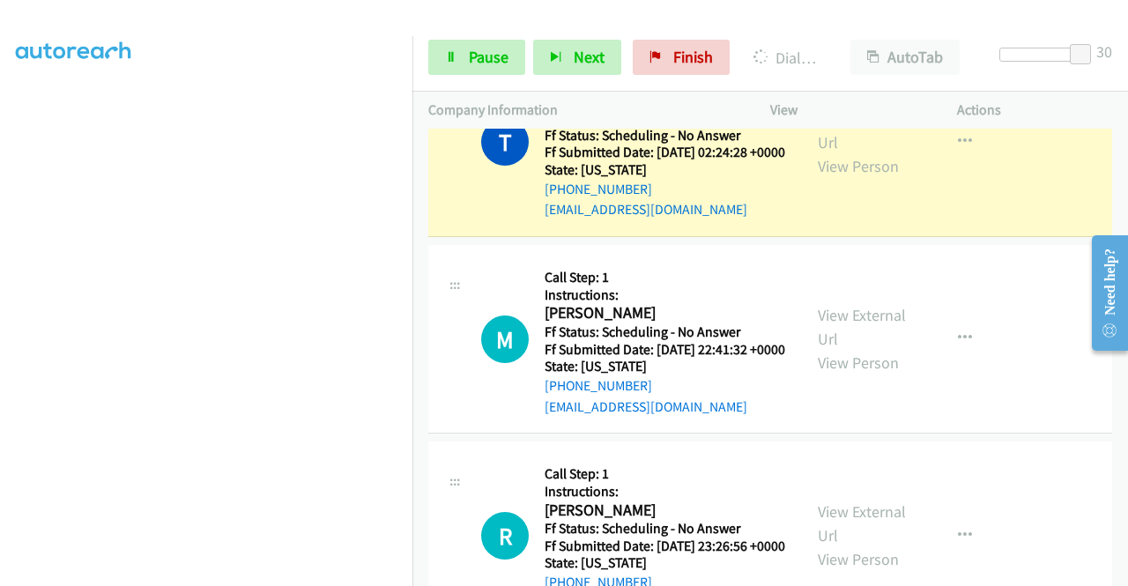
scroll to position [0, 0]
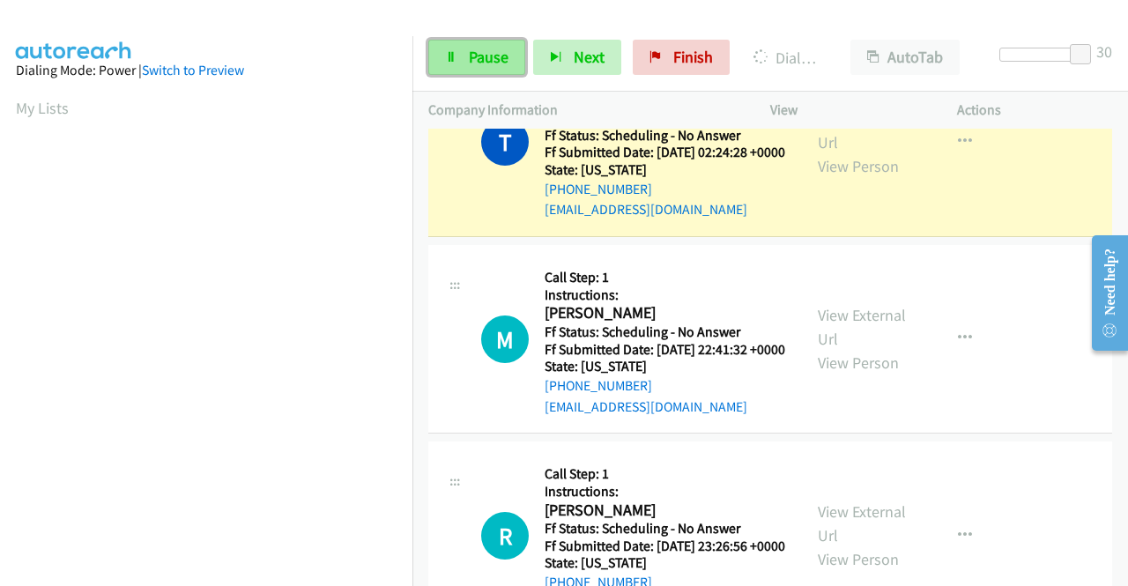
click at [479, 57] on span "Pause" at bounding box center [489, 57] width 40 height 20
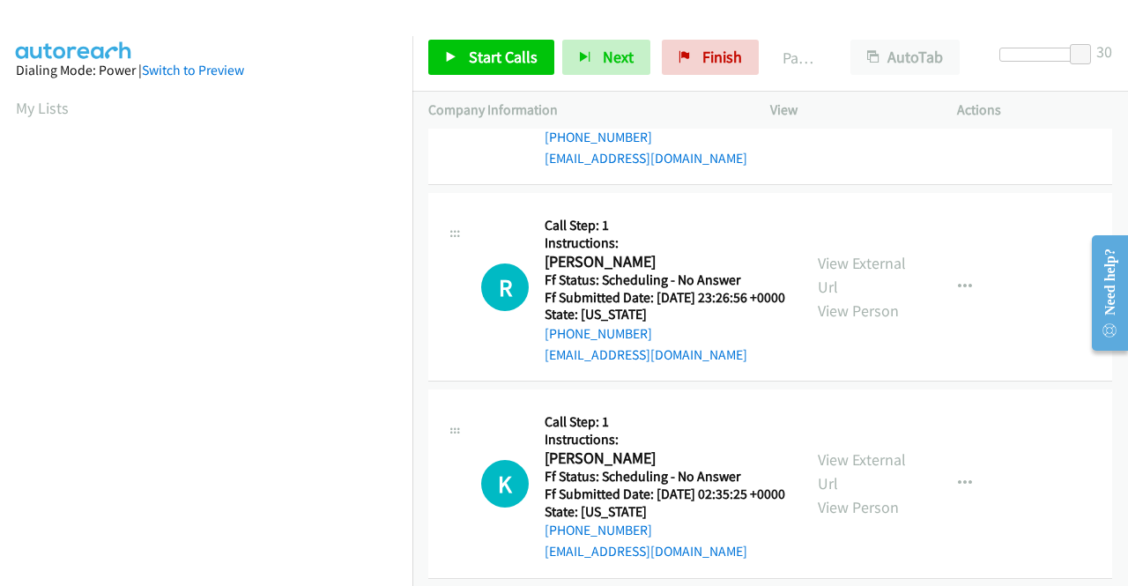
scroll to position [8461, 0]
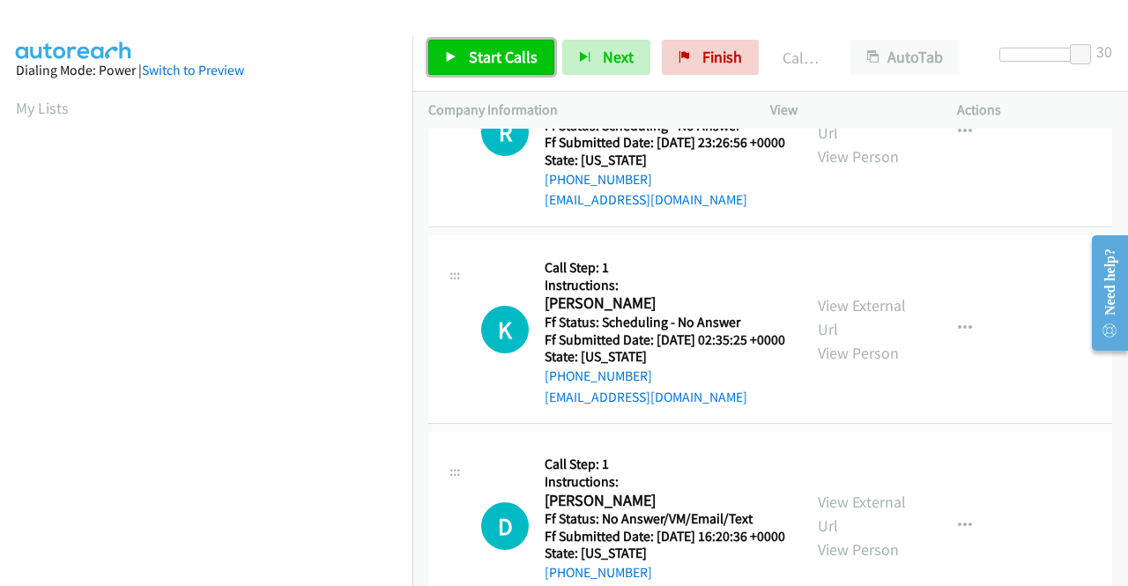
click at [486, 64] on span "Start Calls" at bounding box center [503, 57] width 69 height 20
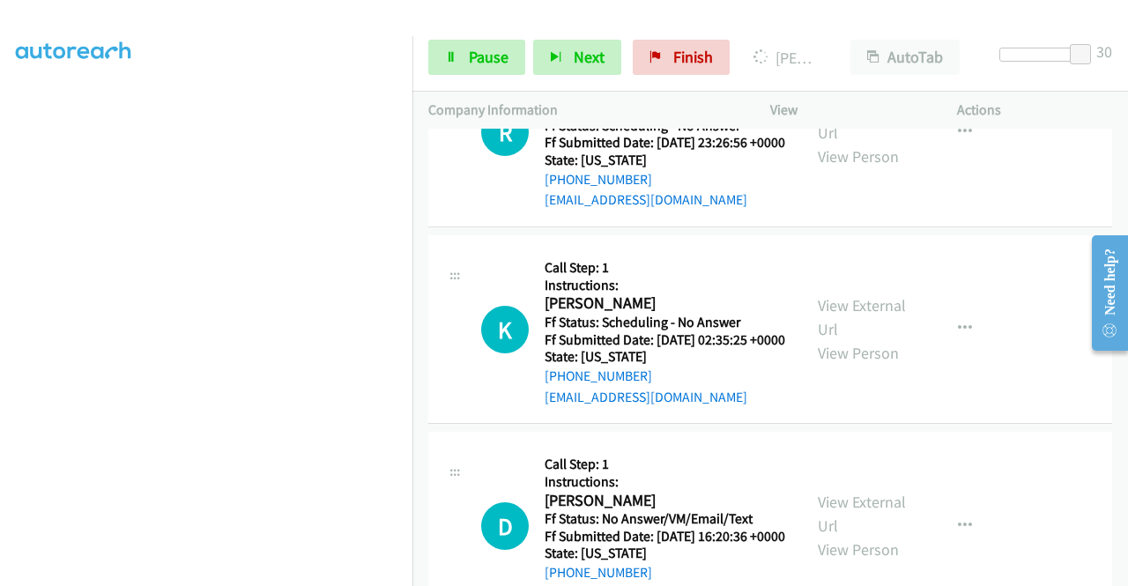
scroll to position [0, 0]
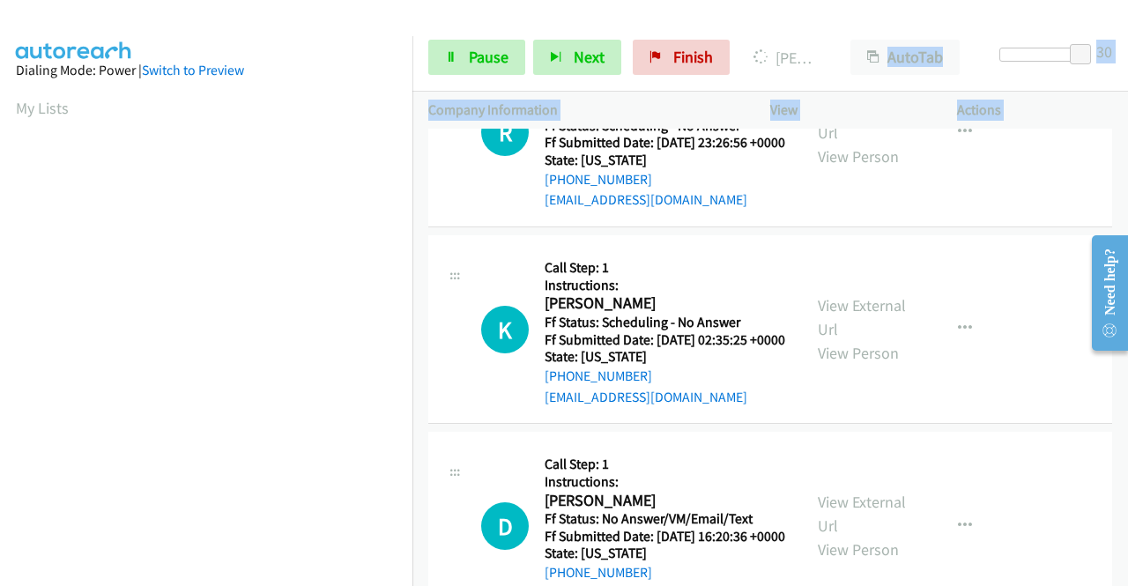
drag, startPoint x: 856, startPoint y: 385, endPoint x: 866, endPoint y: 376, distance: 13.8
click at [864, 0] on div "Start Calls Pause Next Finish [PERSON_NAME] AutoTab AutoTab 30 Company Informat…" at bounding box center [564, 0] width 1128 height 0
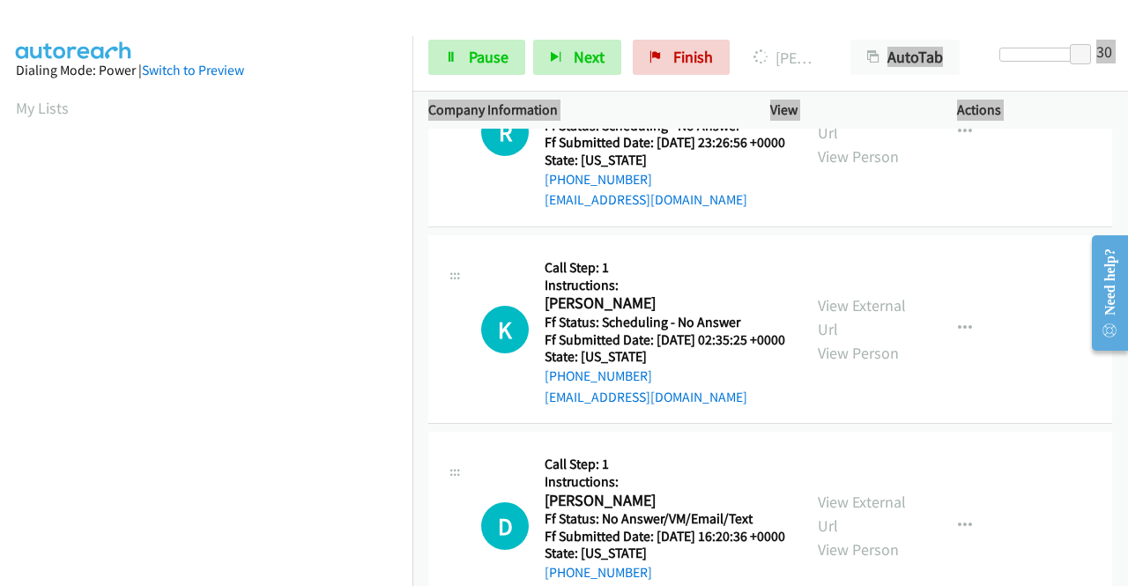
scroll to position [402, 0]
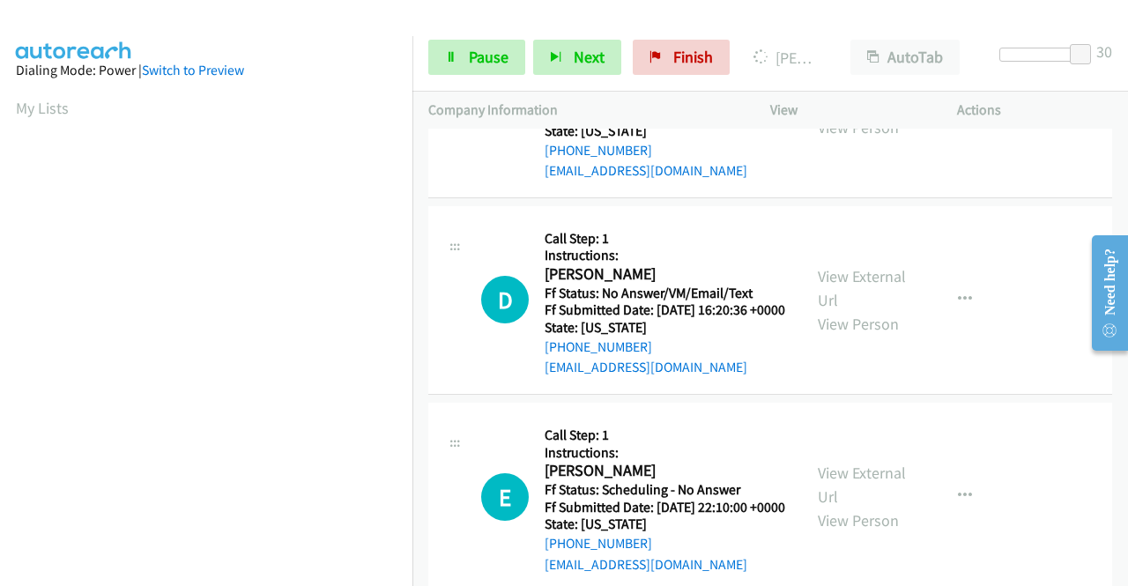
scroll to position [8725, 0]
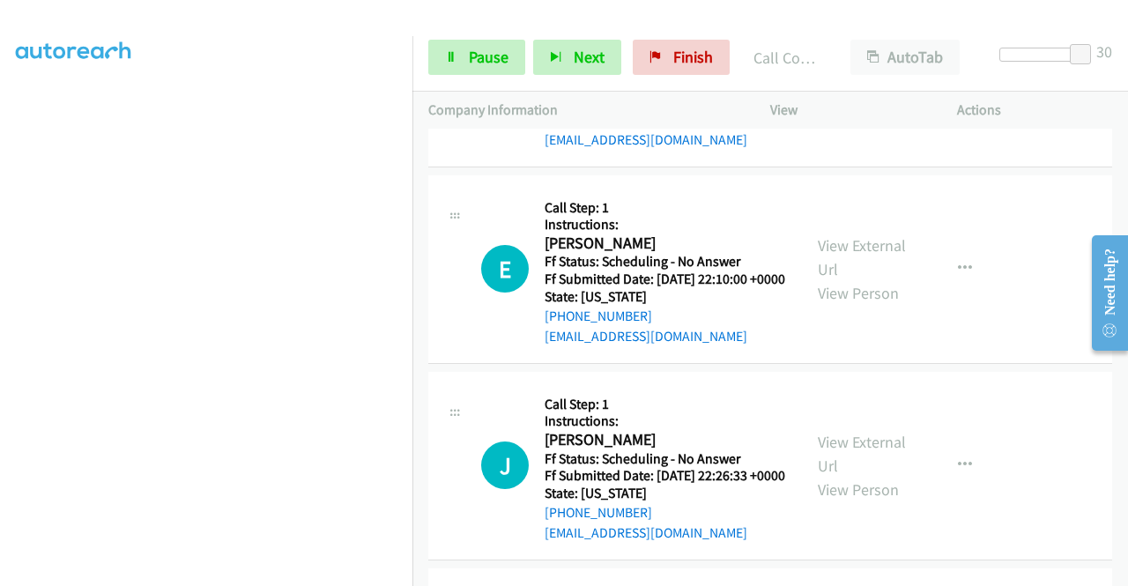
scroll to position [9077, 0]
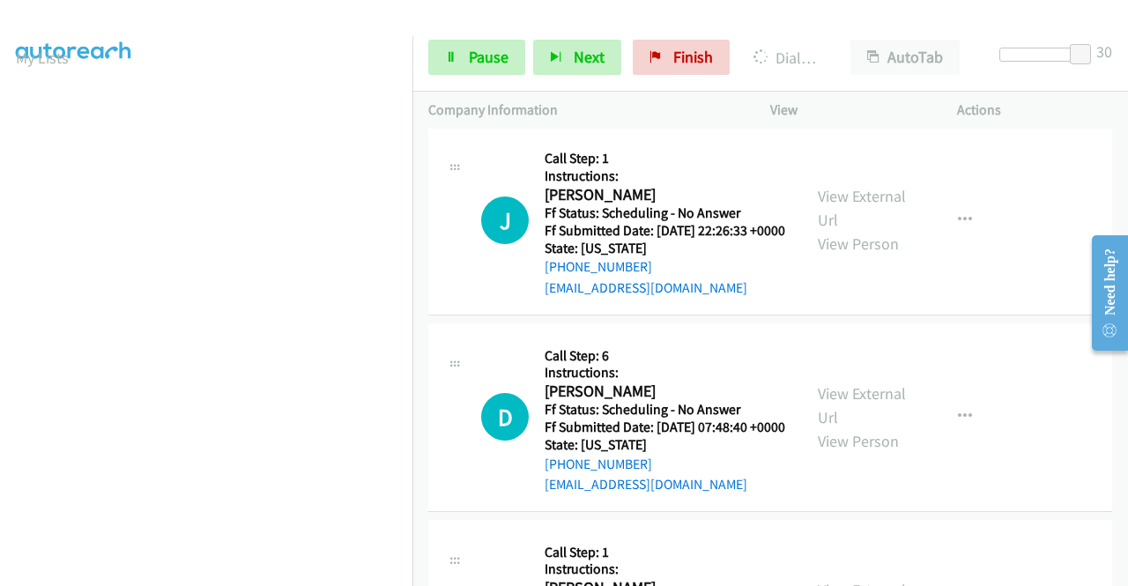
scroll to position [0, 0]
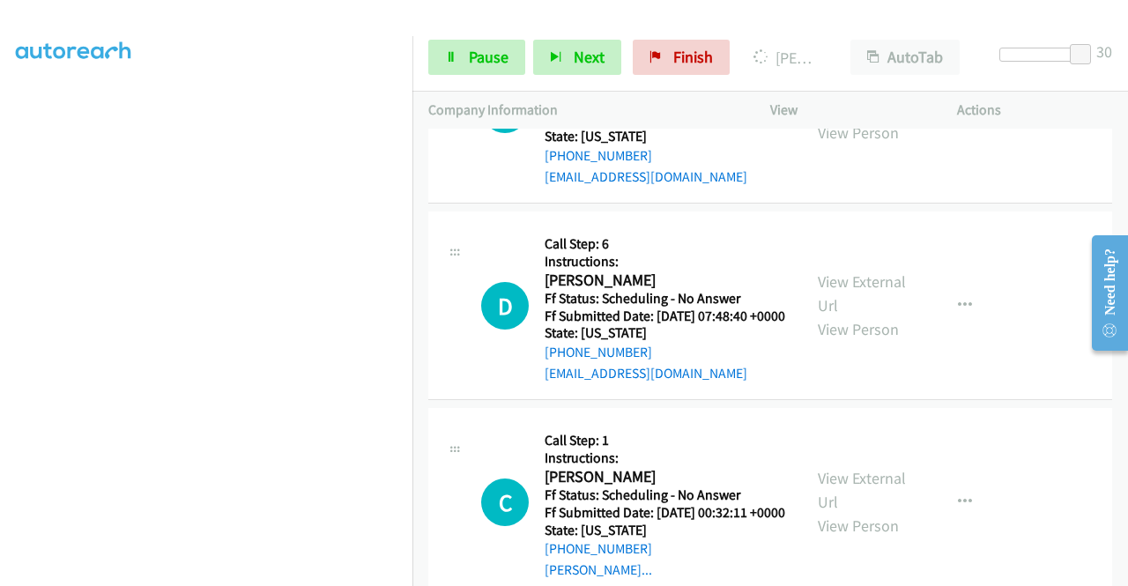
scroll to position [9537, 0]
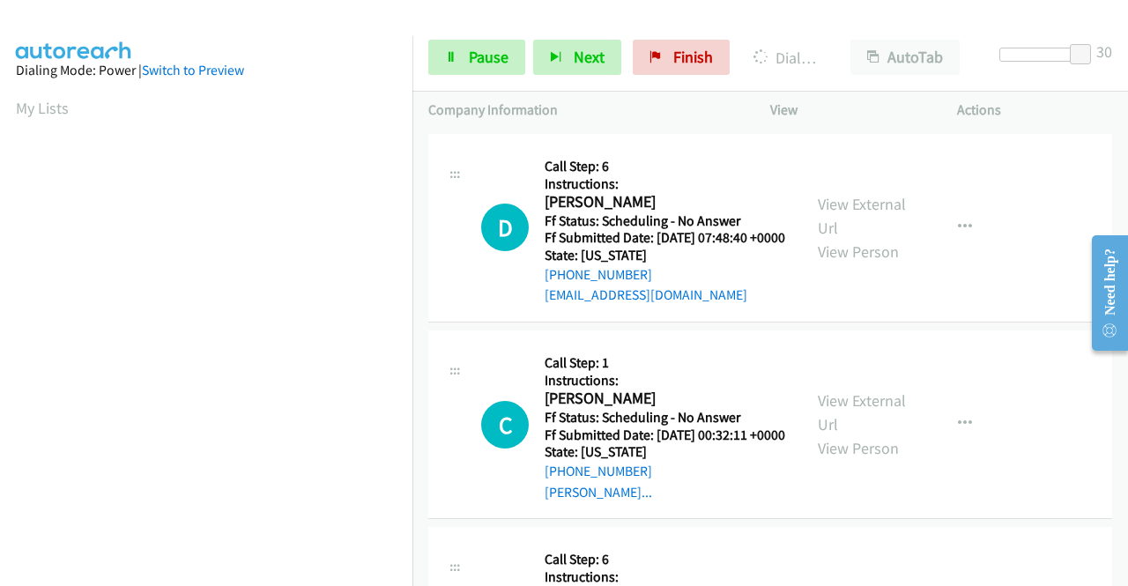
scroll to position [9977, 0]
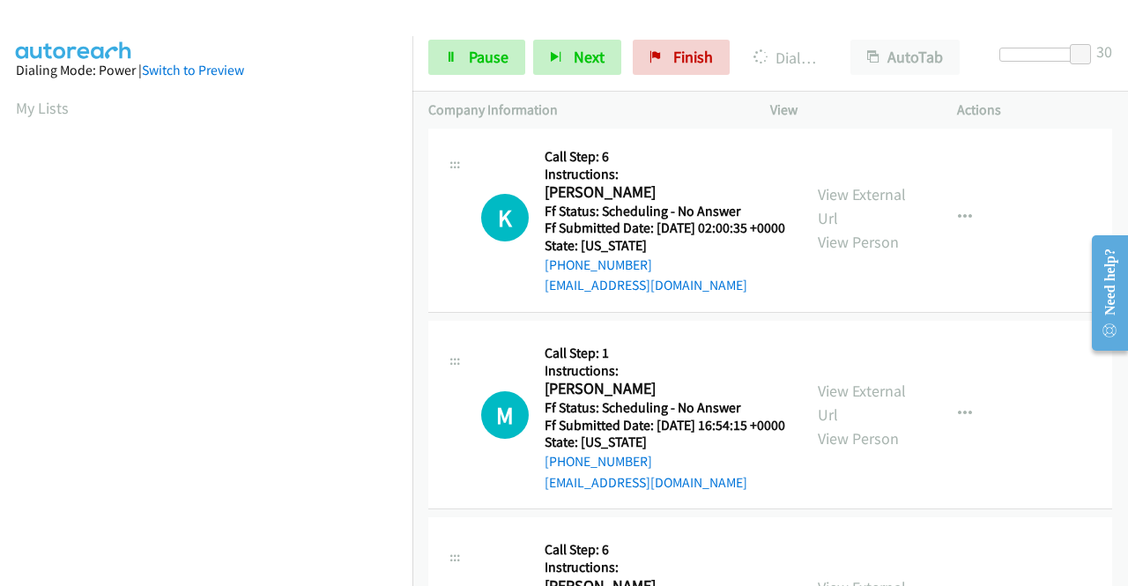
scroll to position [402, 0]
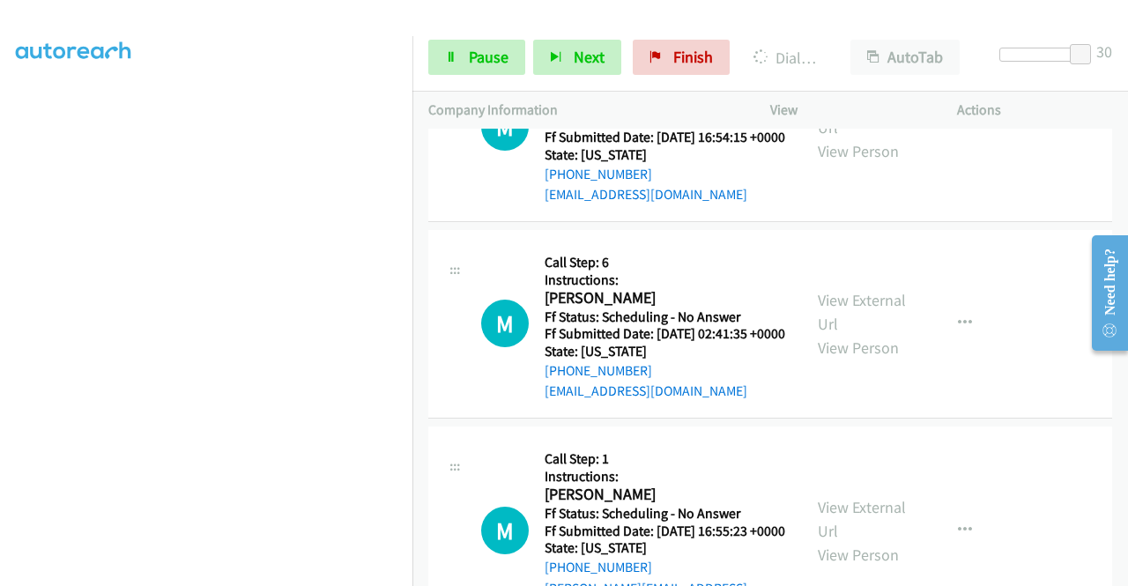
scroll to position [10330, 0]
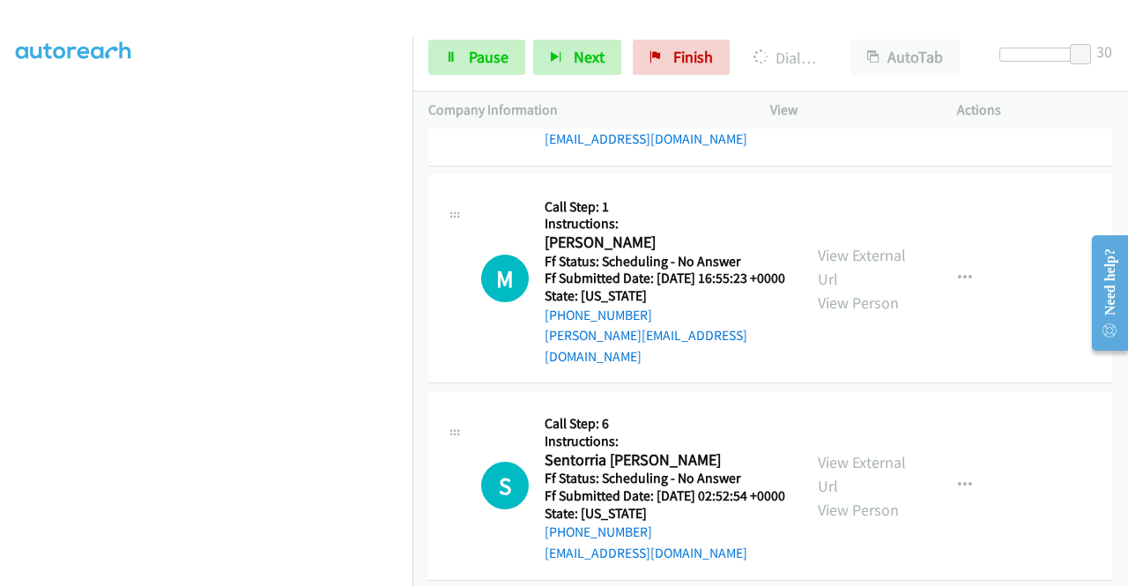
scroll to position [10594, 0]
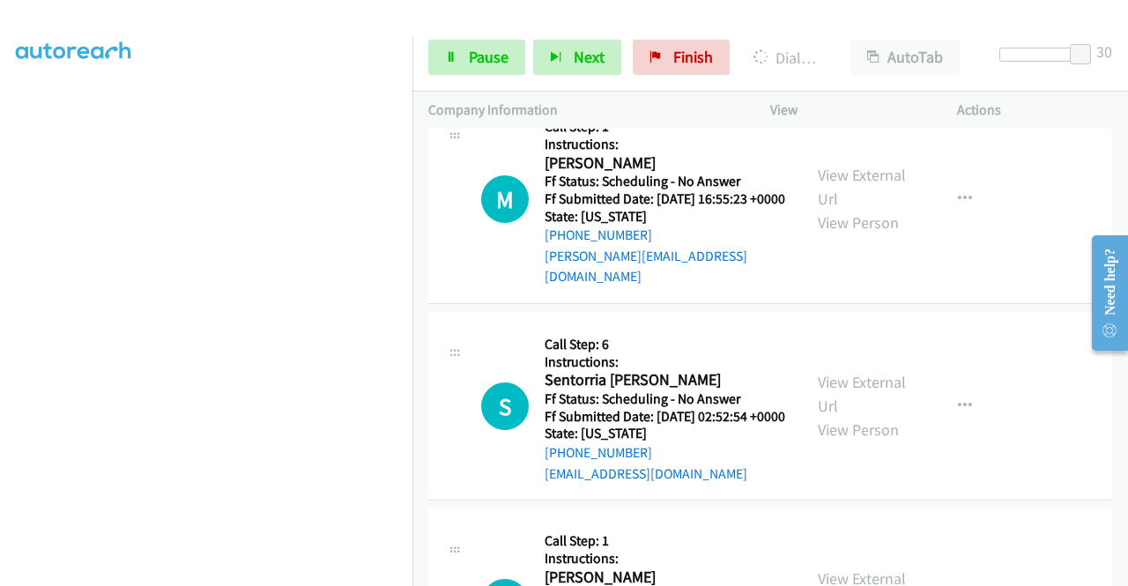
scroll to position [10859, 0]
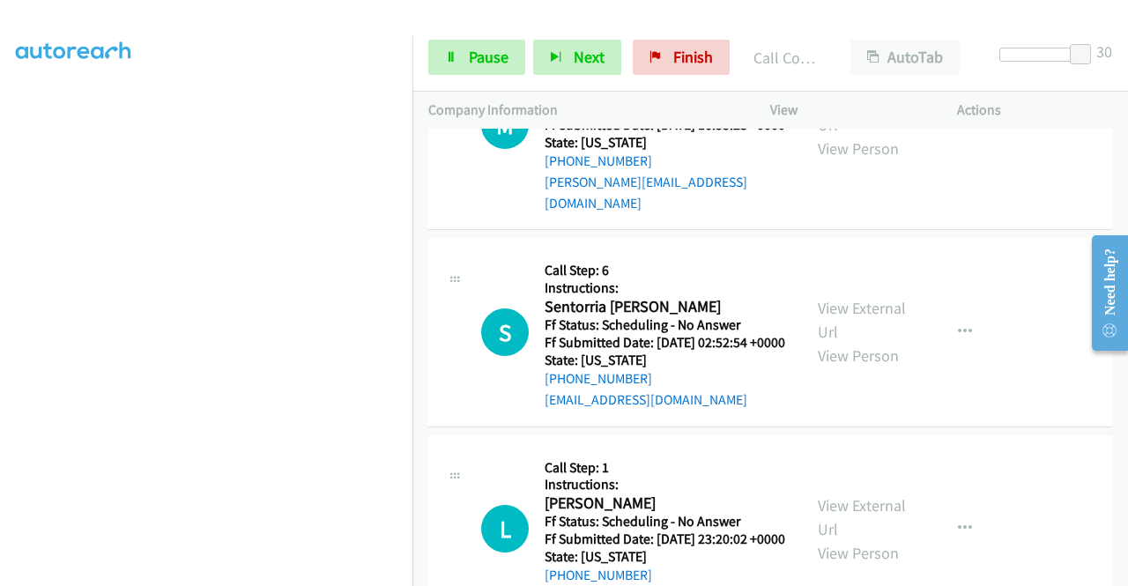
scroll to position [11035, 0]
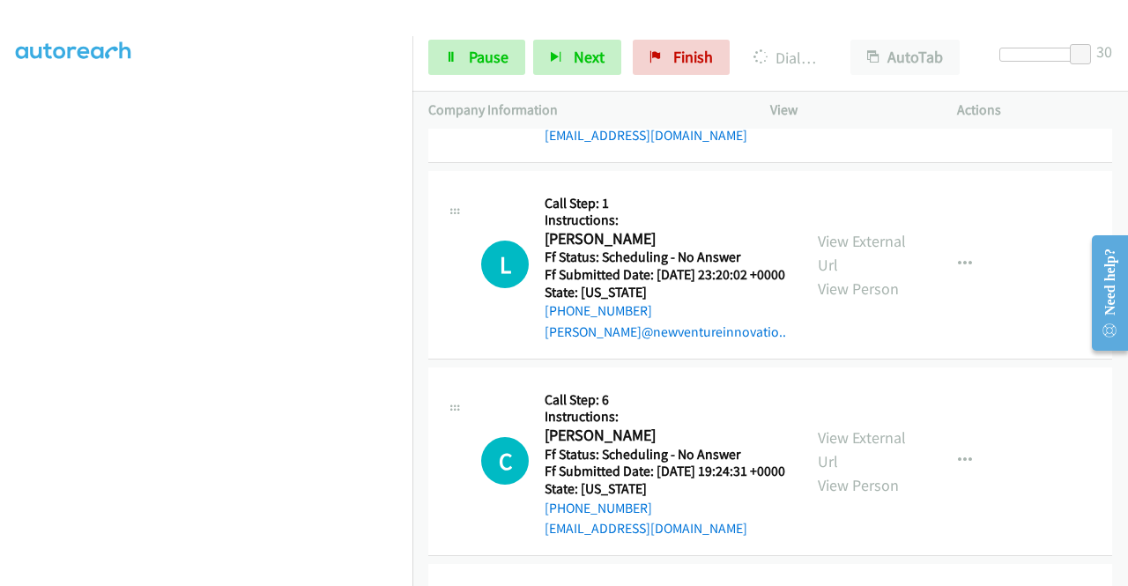
scroll to position [11387, 0]
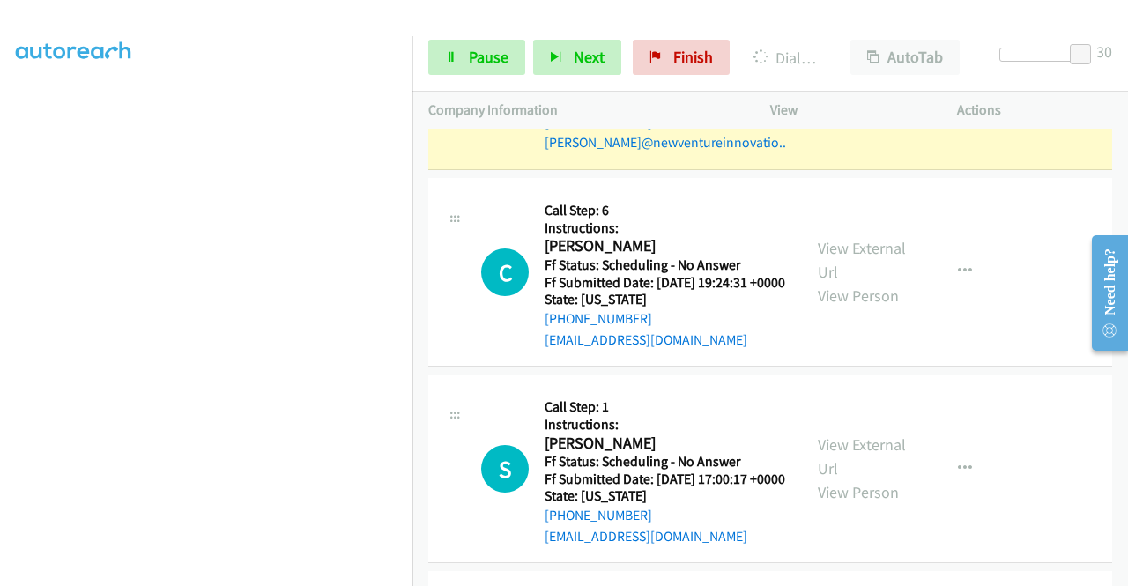
scroll to position [11652, 0]
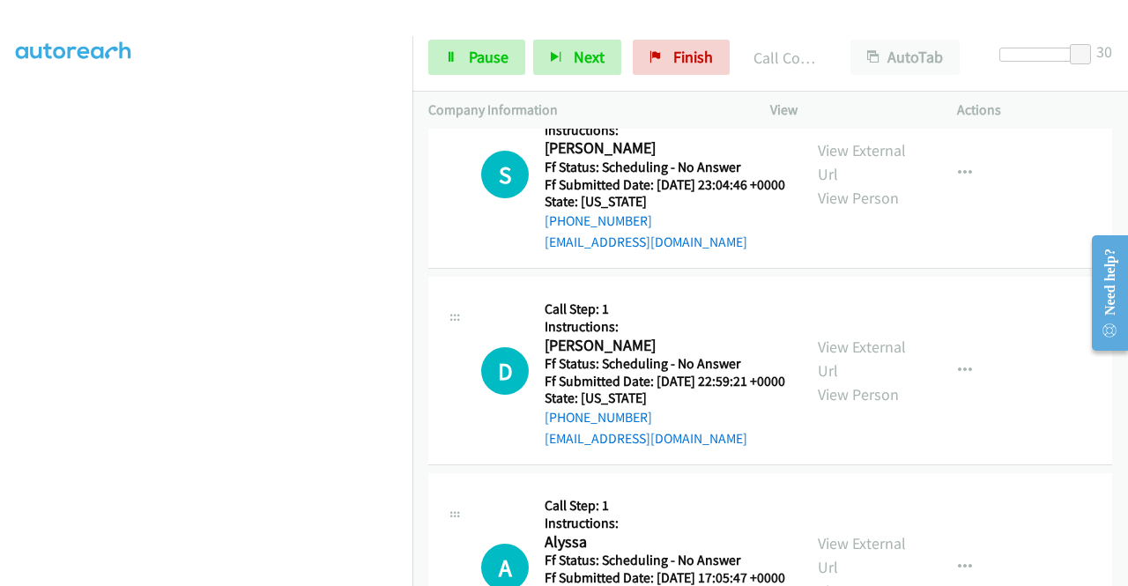
scroll to position [12092, 0]
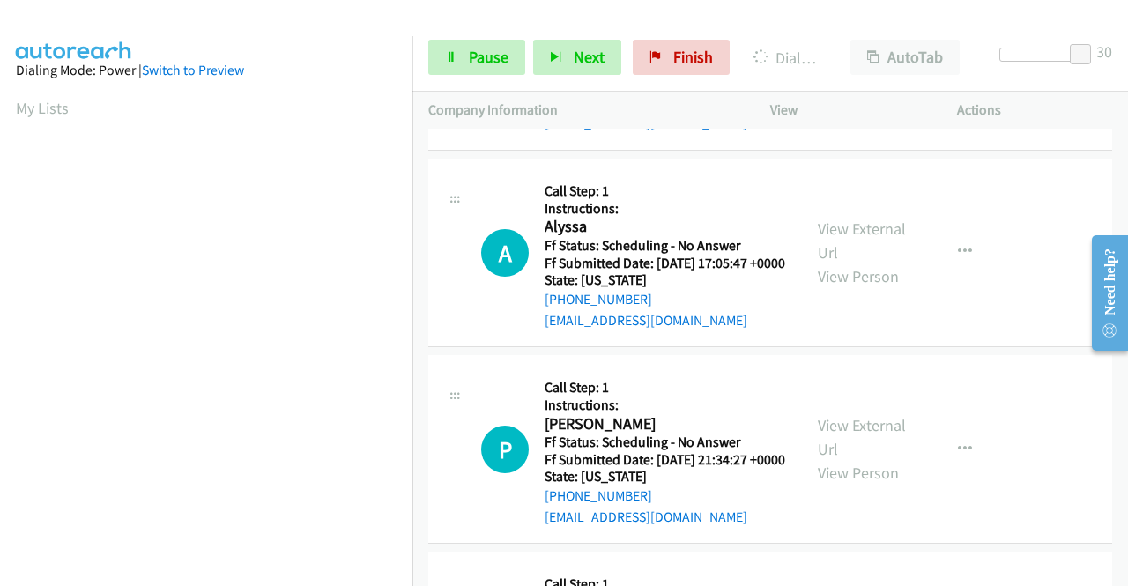
scroll to position [402, 0]
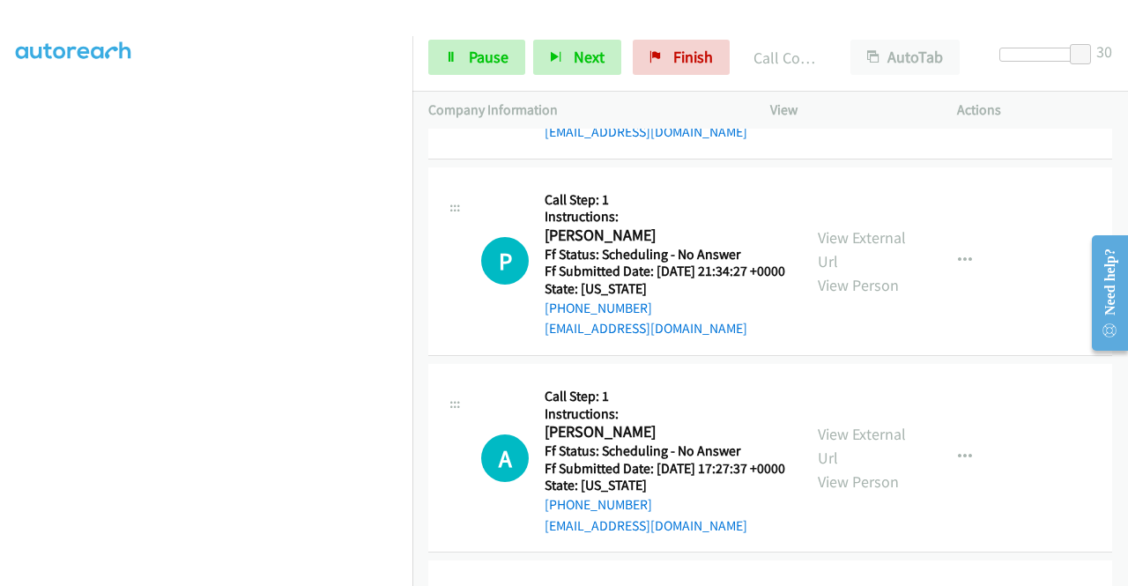
scroll to position [12533, 0]
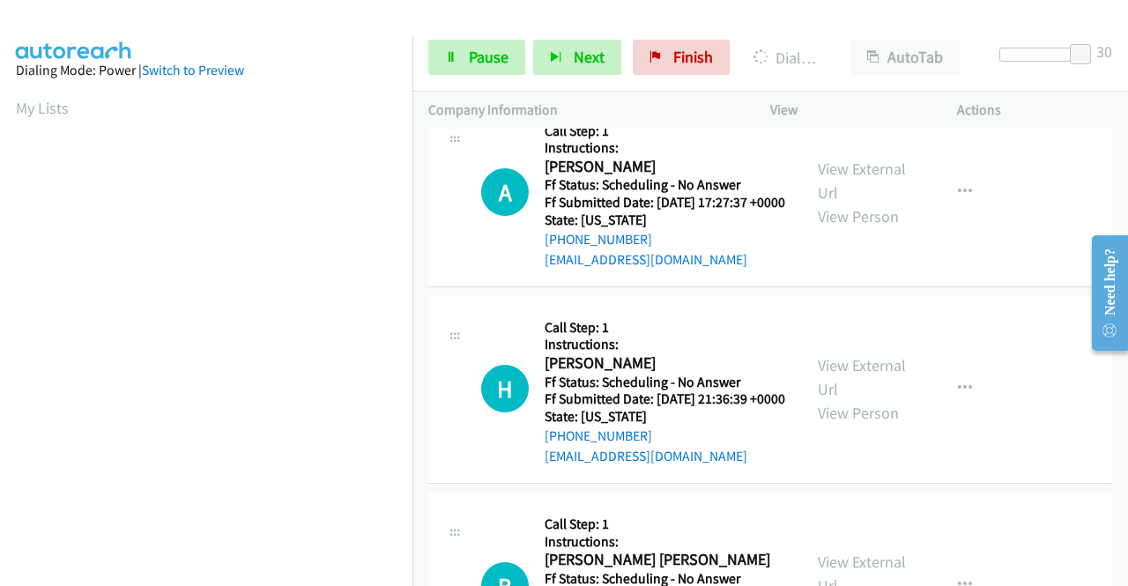
scroll to position [402, 0]
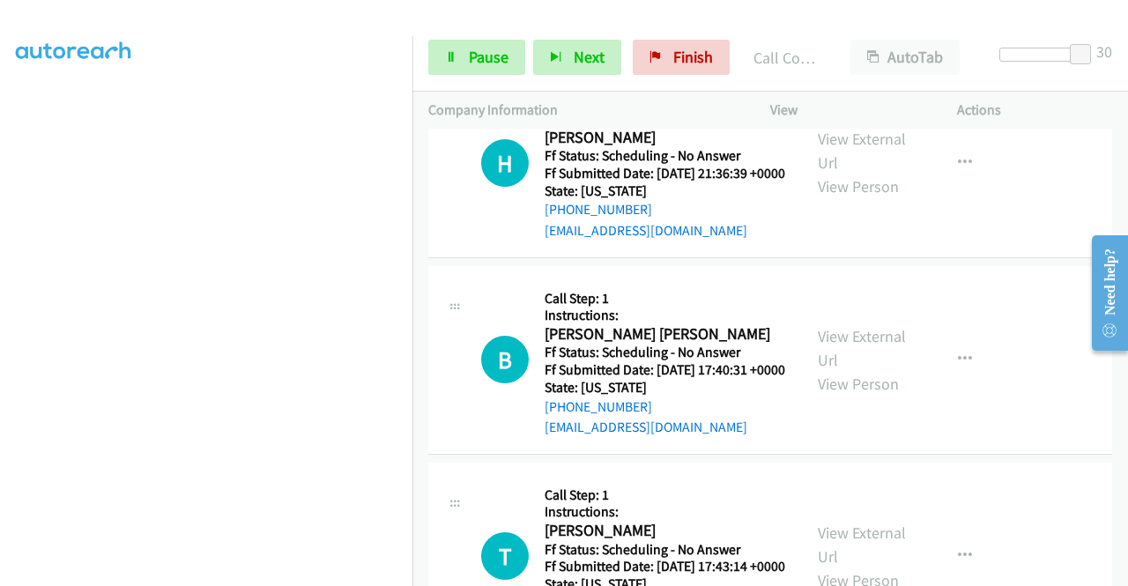
scroll to position [13062, 0]
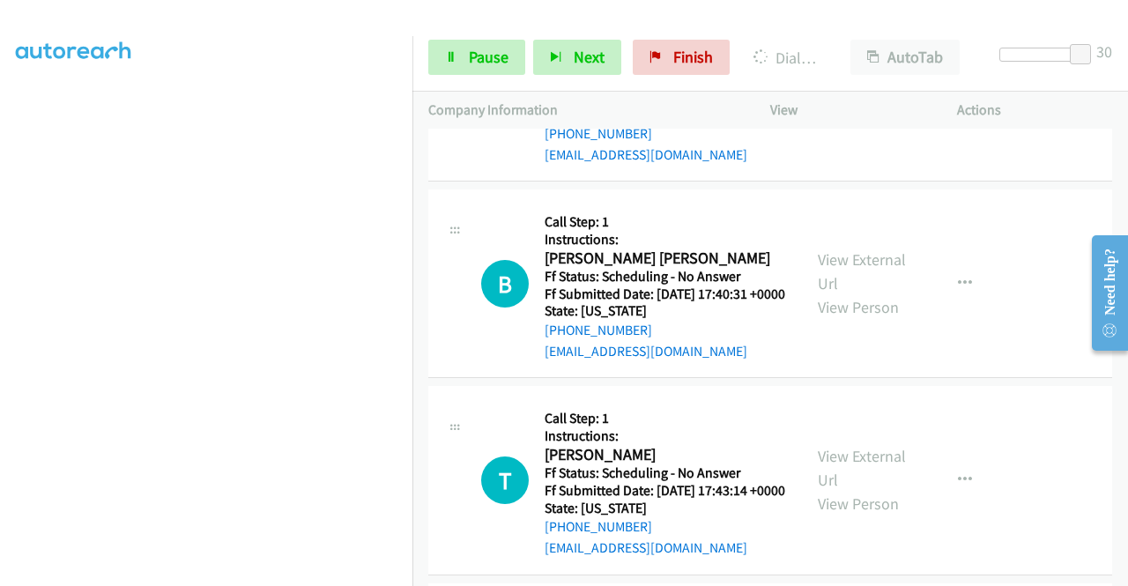
scroll to position [13238, 0]
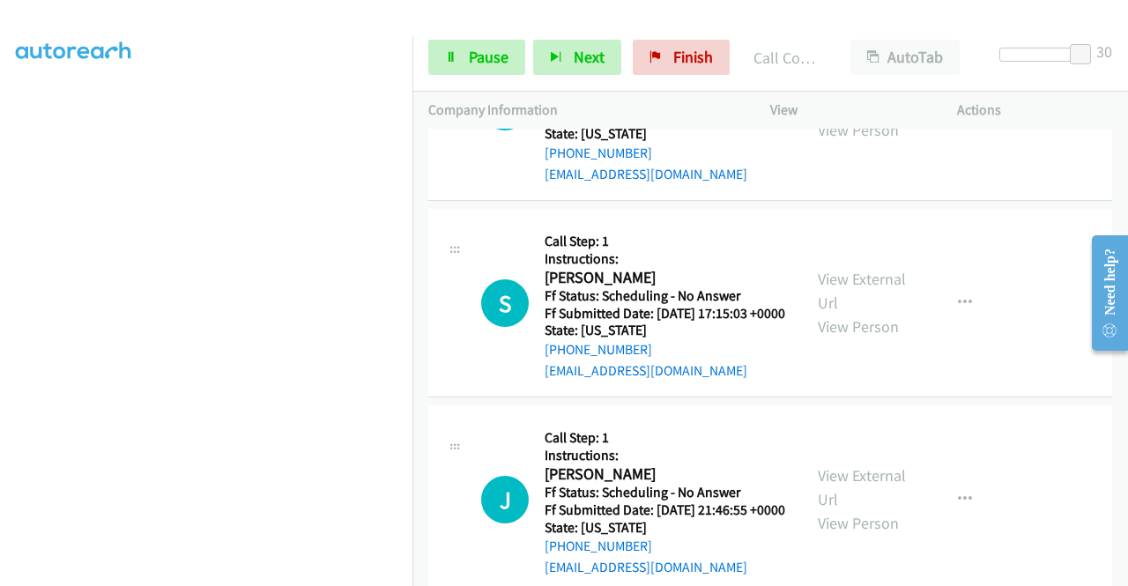
scroll to position [13591, 0]
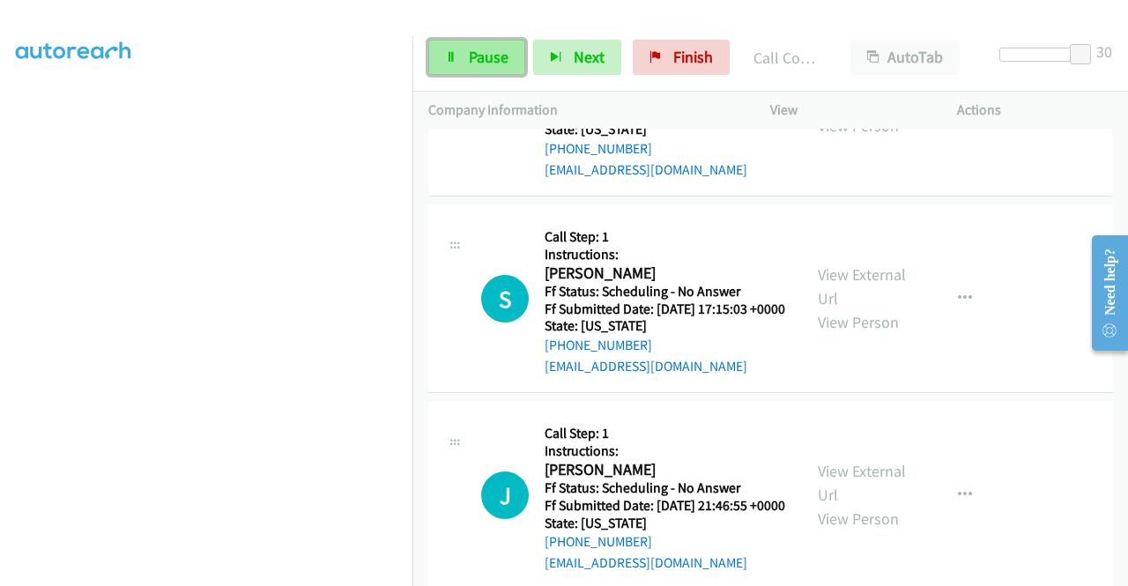
click at [481, 56] on span "Pause" at bounding box center [489, 57] width 40 height 20
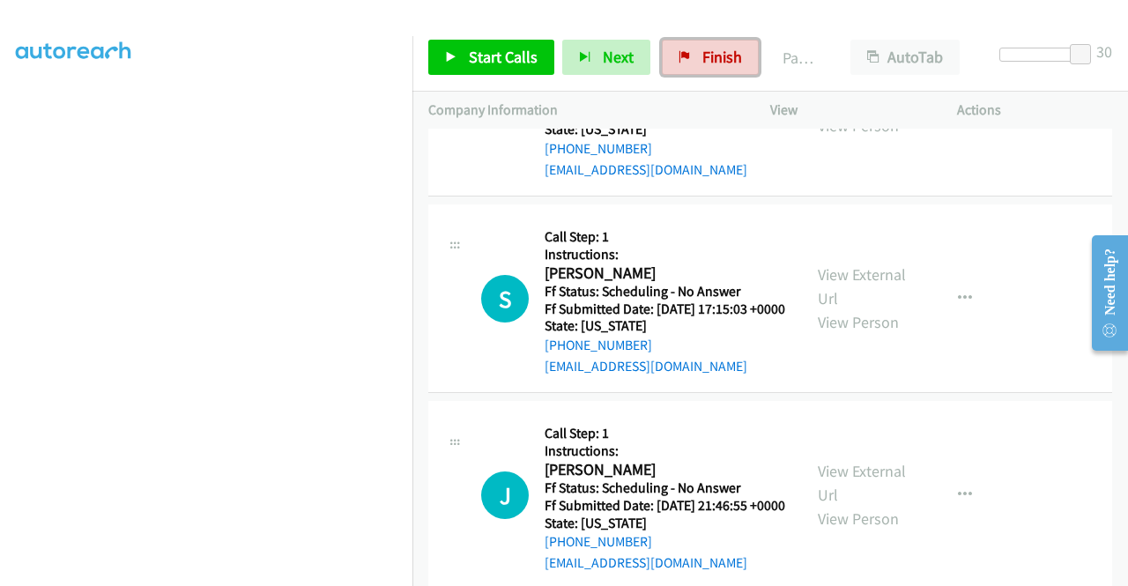
click at [702, 57] on span "Finish" at bounding box center [722, 57] width 40 height 20
